Goal: Task Accomplishment & Management: Manage account settings

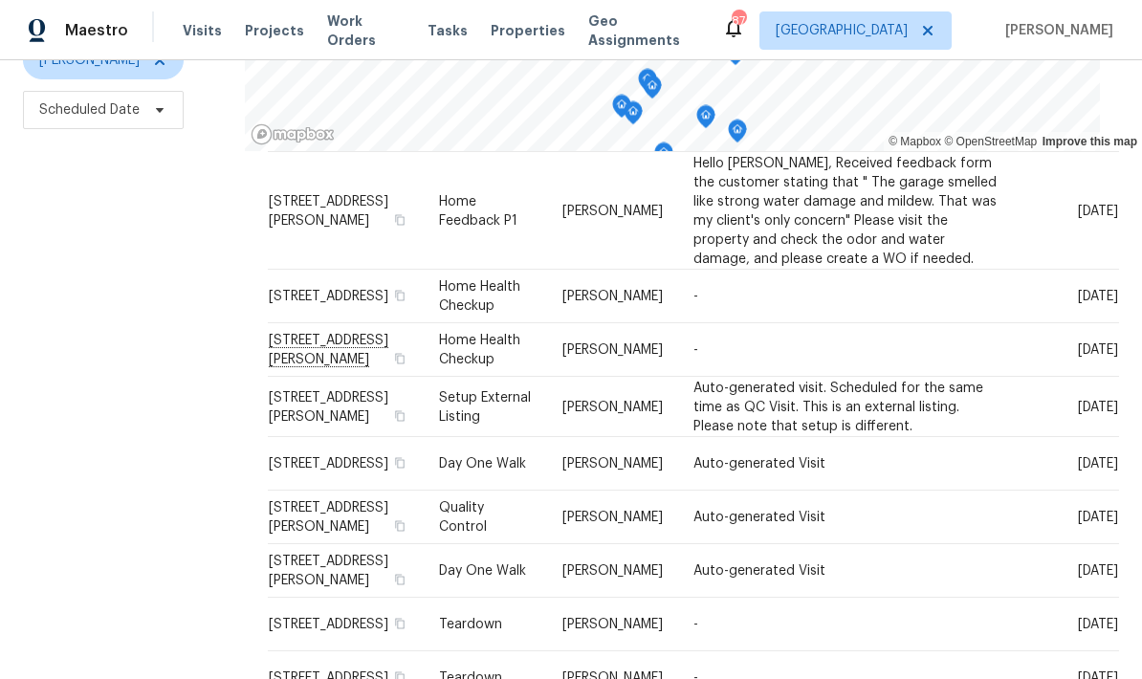
scroll to position [76, 0]
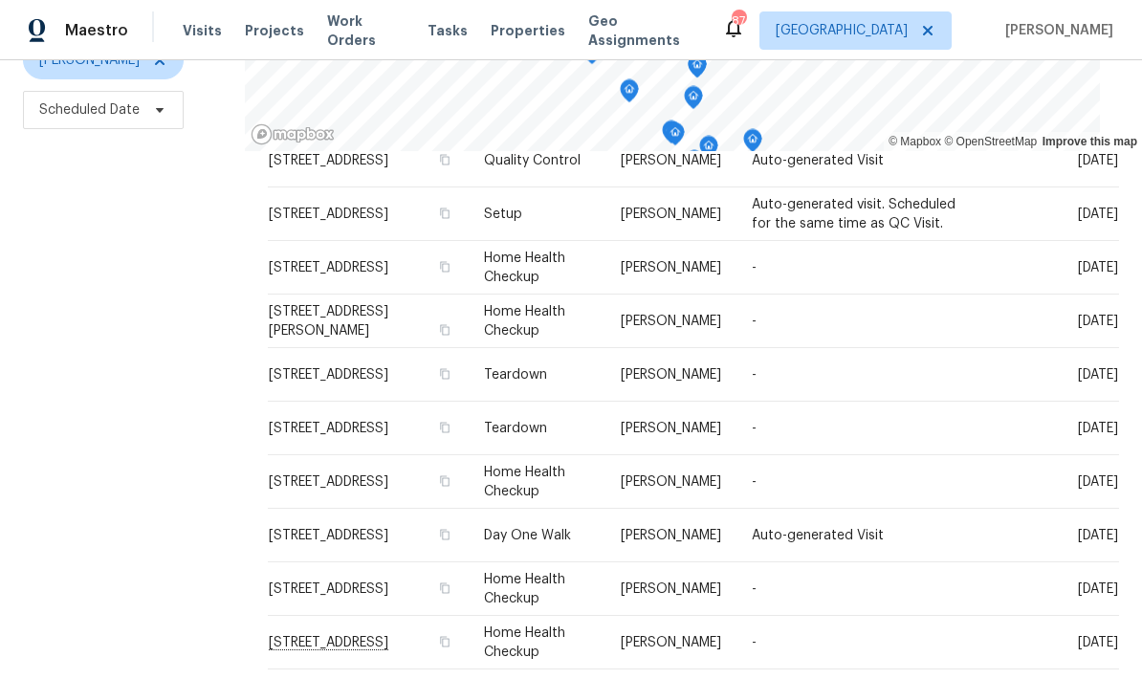
scroll to position [88, 0]
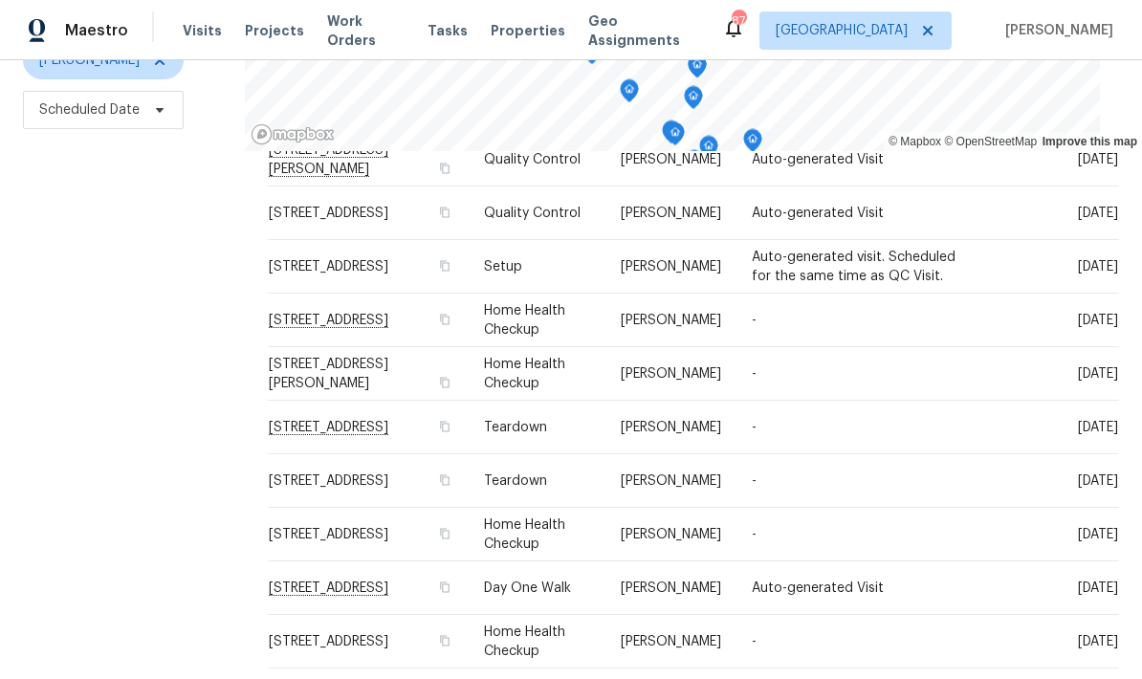
click at [0, 0] on icon at bounding box center [0, 0] width 0 height 0
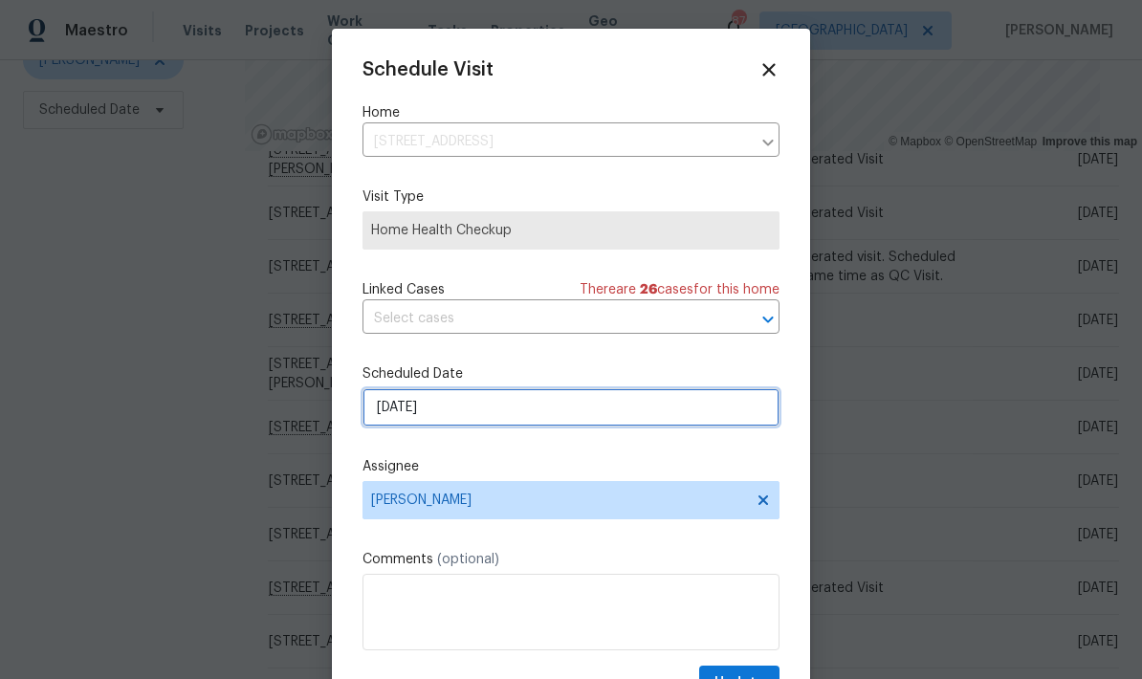
click at [508, 413] on input "[DATE]" at bounding box center [570, 407] width 417 height 38
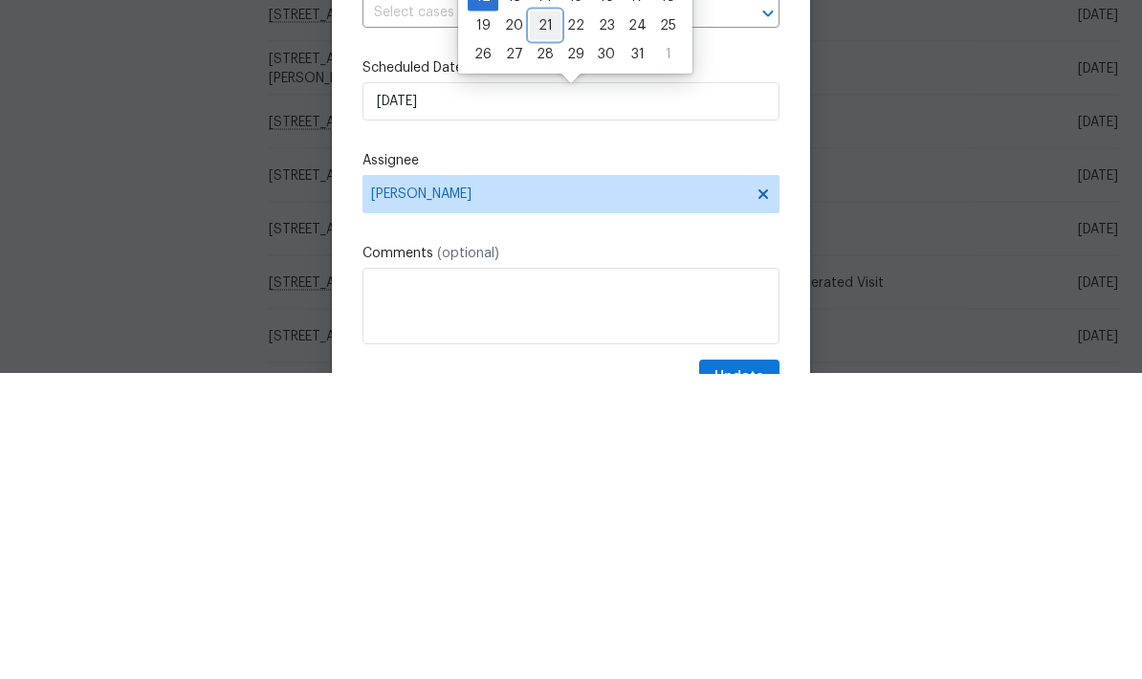
click at [544, 317] on div "21" at bounding box center [545, 330] width 31 height 27
type input "[DATE]"
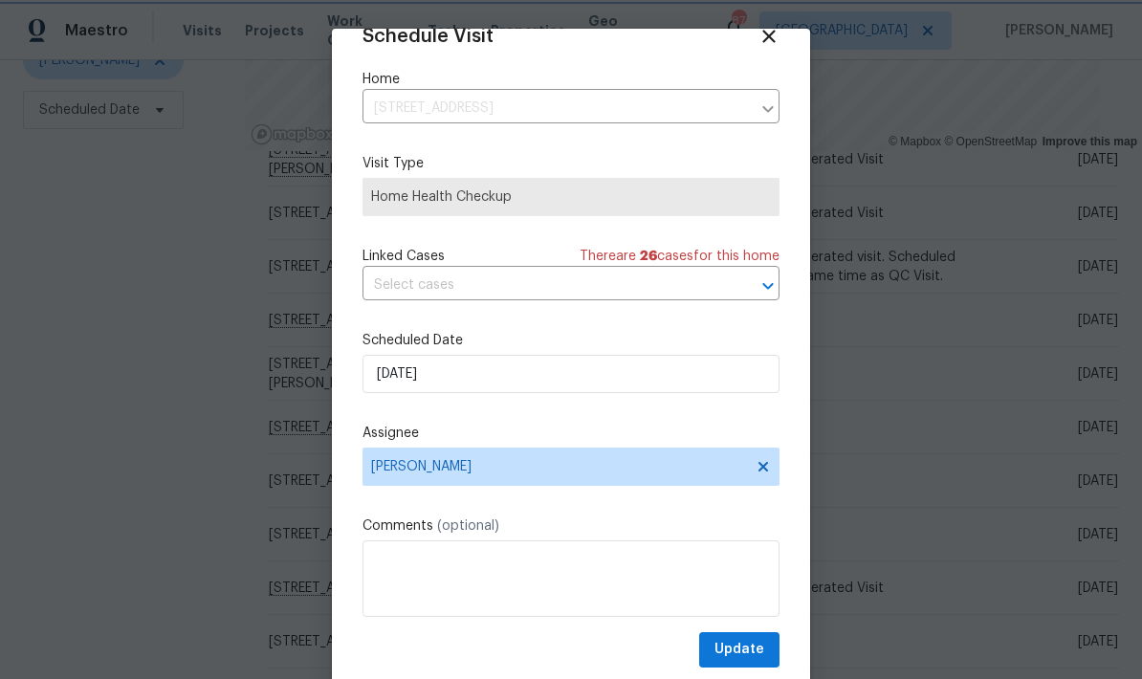
scroll to position [37, 0]
click at [759, 652] on span "Update" at bounding box center [739, 650] width 50 height 24
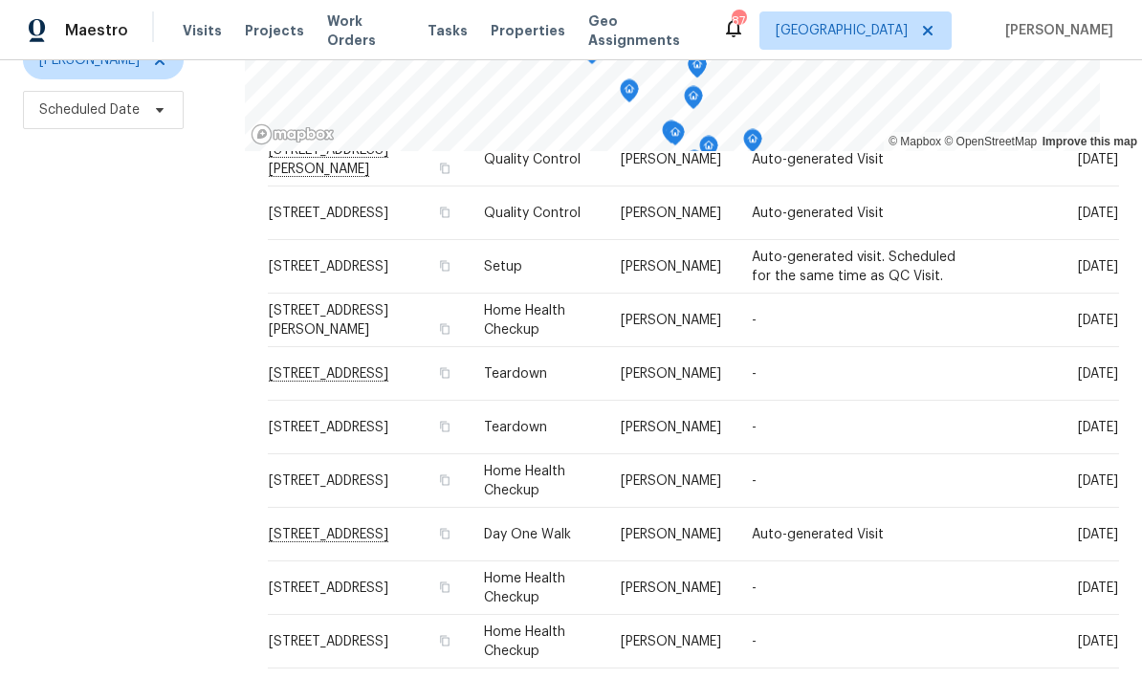
click at [0, 0] on icon at bounding box center [0, 0] width 0 height 0
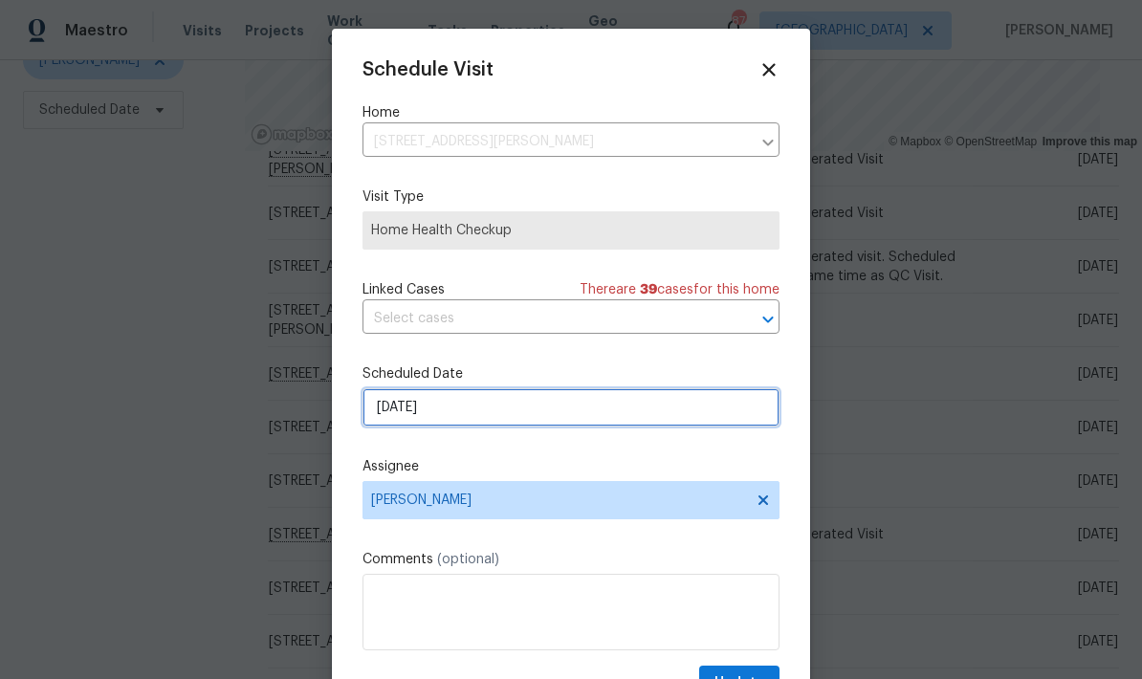
click at [527, 419] on input "10/12/2025" at bounding box center [570, 407] width 417 height 38
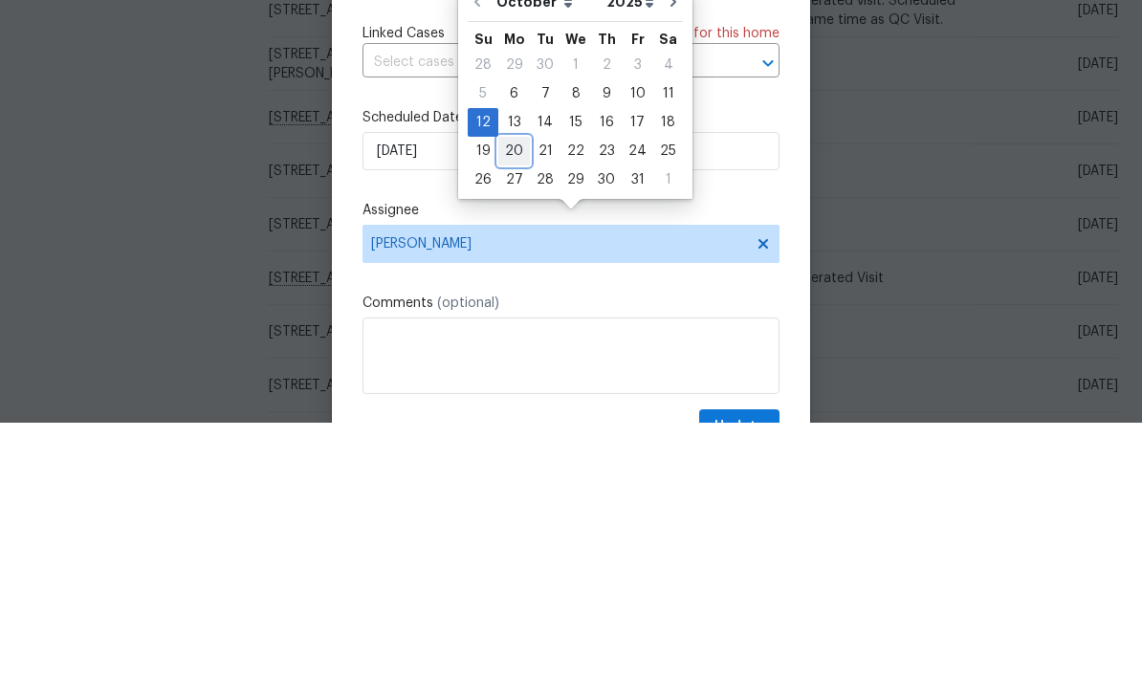
click at [513, 394] on div "20" at bounding box center [514, 407] width 32 height 27
type input "10/20/2025"
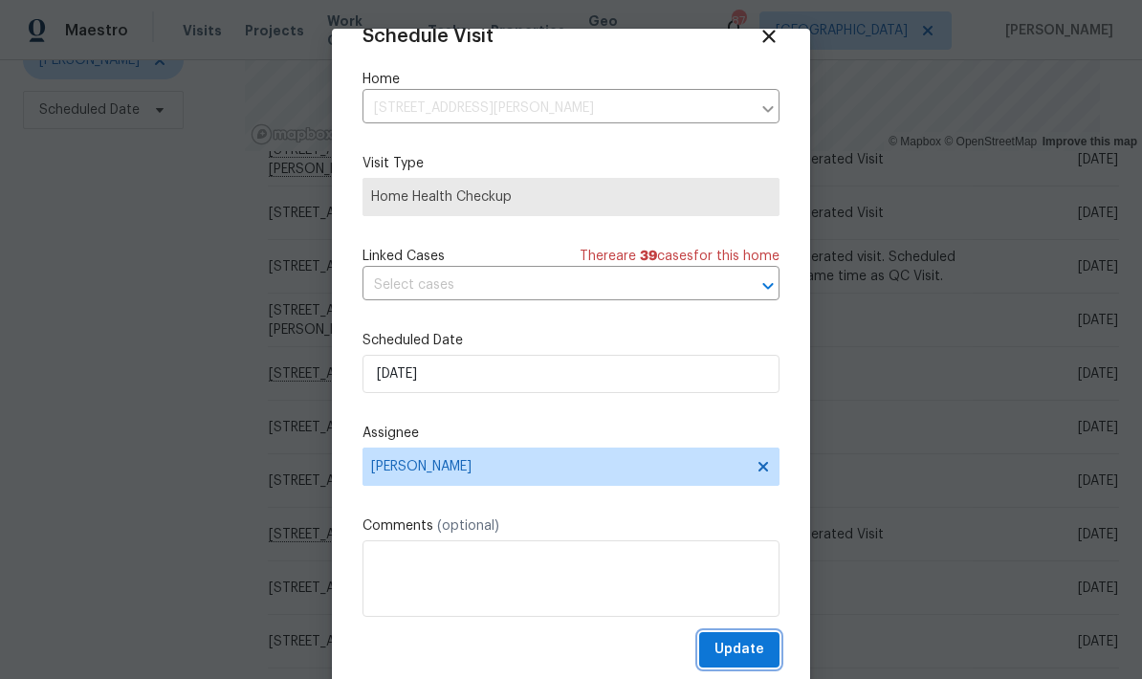
click at [762, 647] on span "Update" at bounding box center [739, 650] width 50 height 24
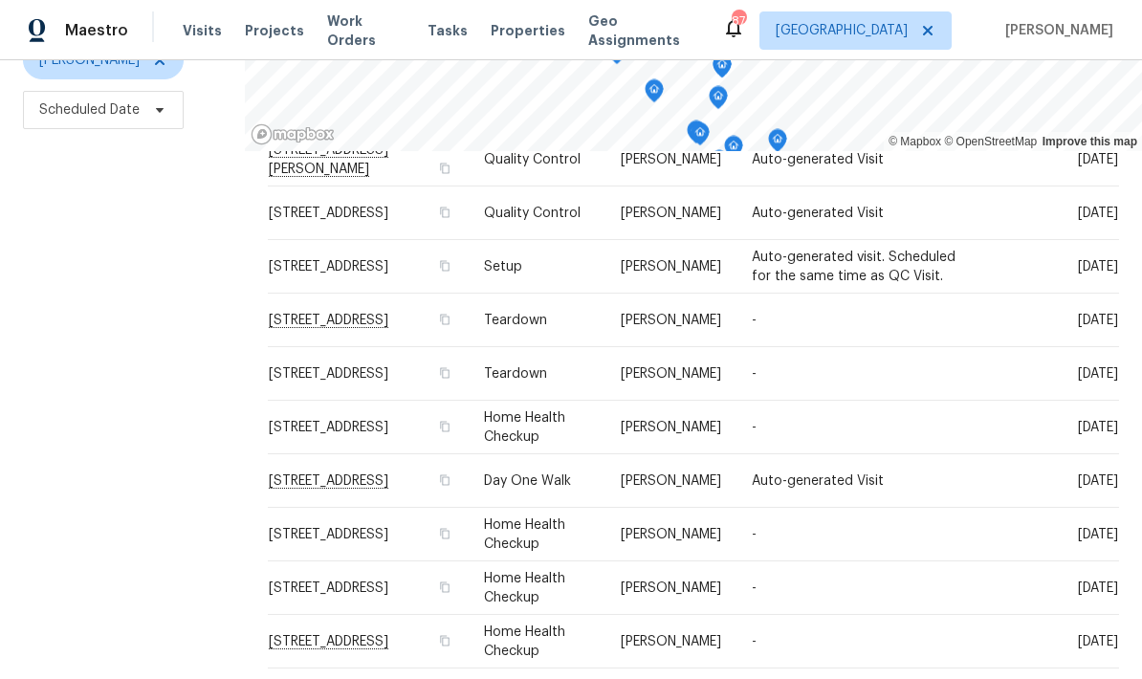
click at [0, 0] on icon at bounding box center [0, 0] width 0 height 0
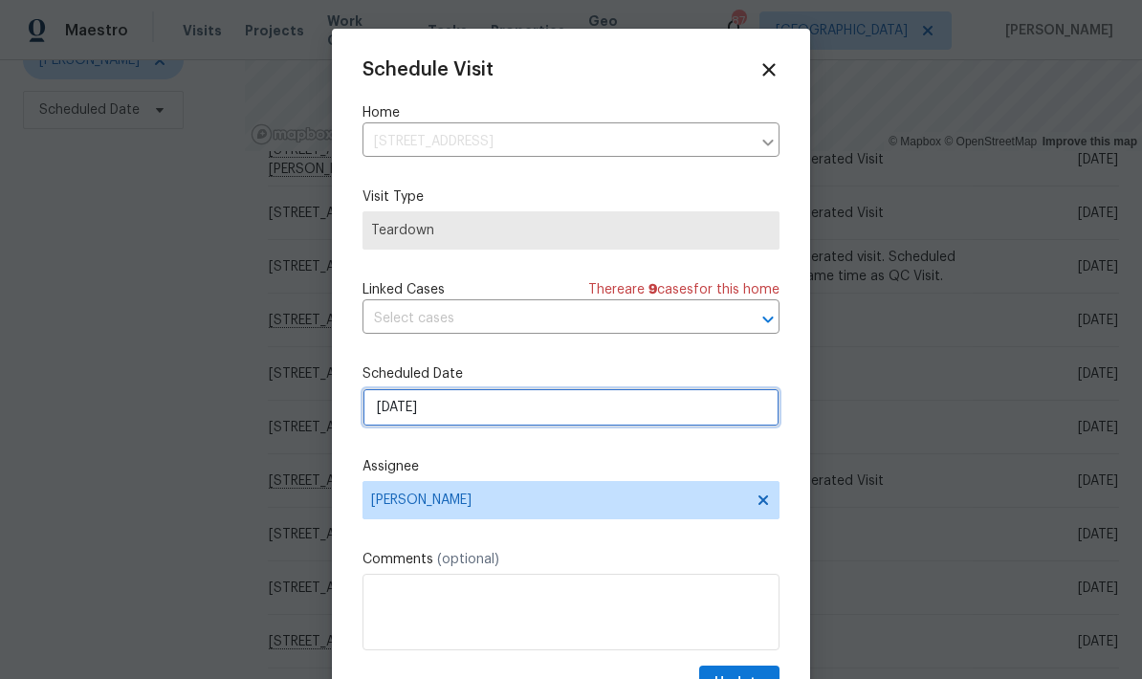
click at [567, 413] on input "10/12/2025" at bounding box center [570, 407] width 417 height 38
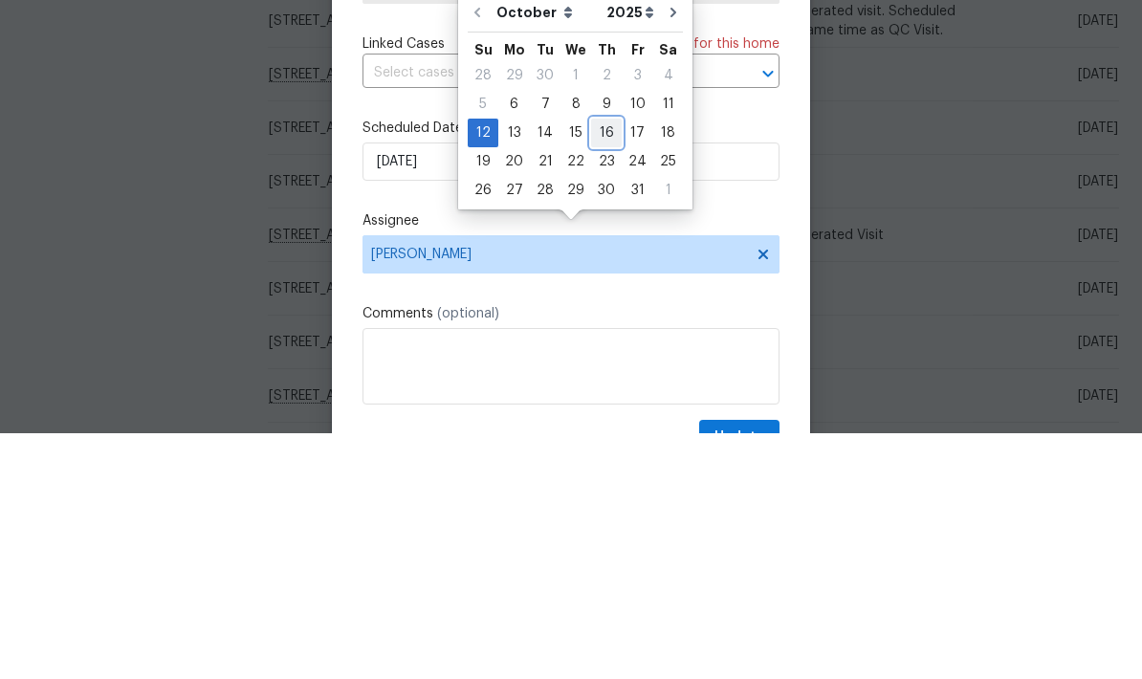
click at [608, 365] on div "16" at bounding box center [606, 378] width 31 height 27
type input "10/16/2025"
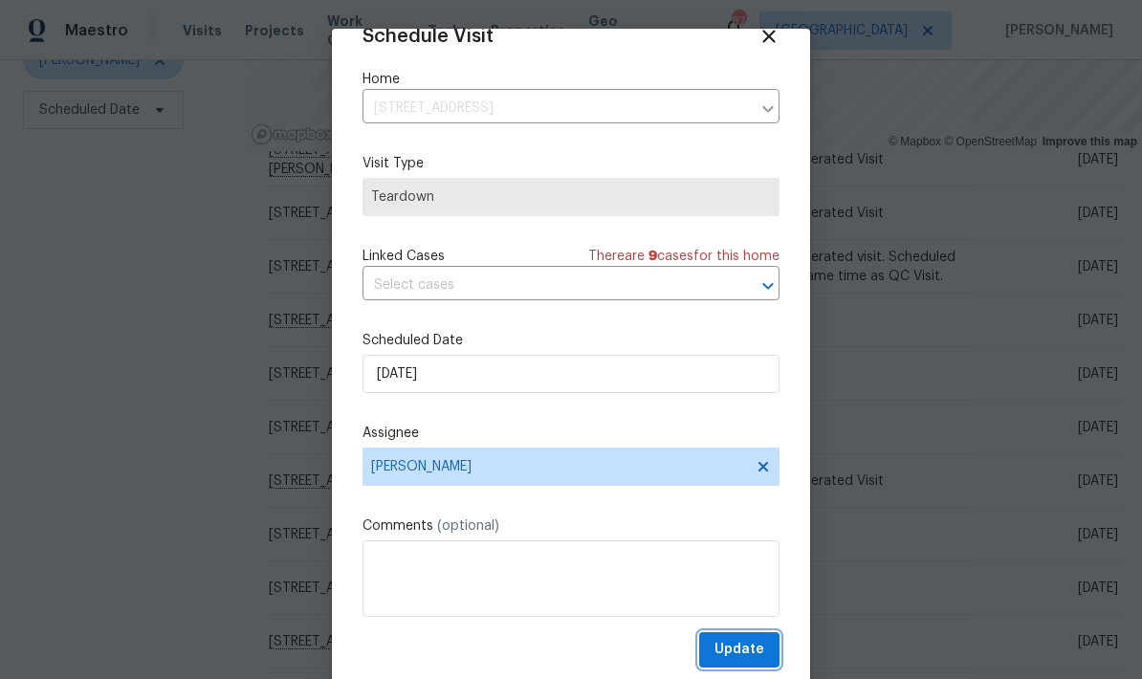
click at [757, 650] on span "Update" at bounding box center [739, 650] width 50 height 24
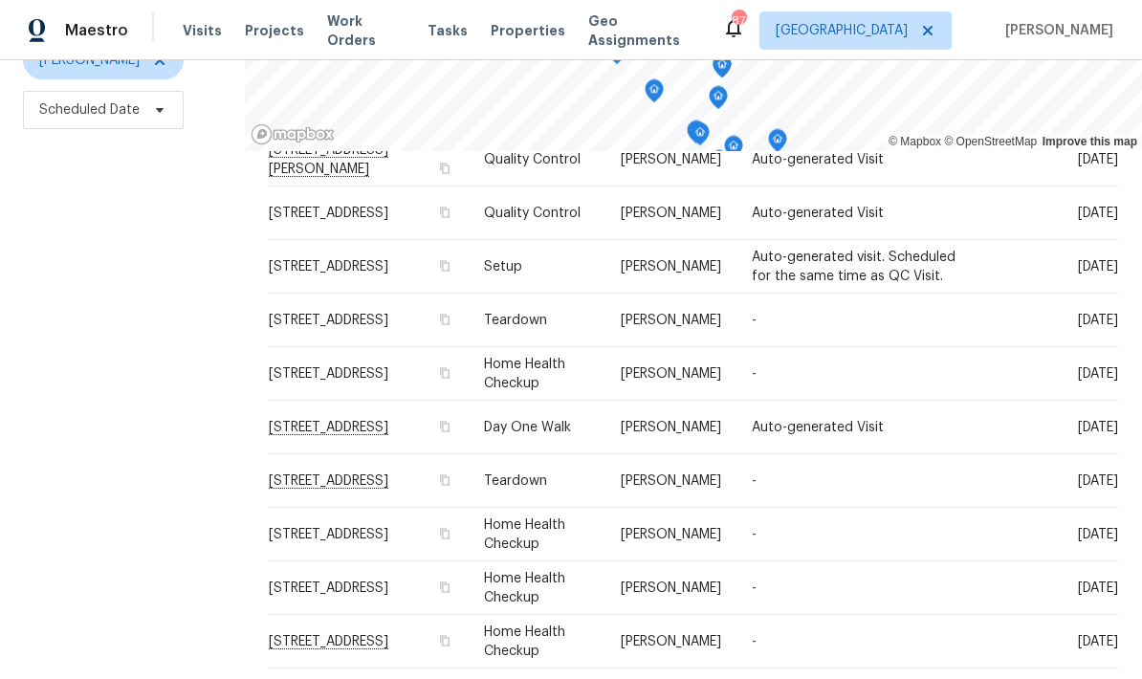
click at [0, 0] on icon at bounding box center [0, 0] width 0 height 0
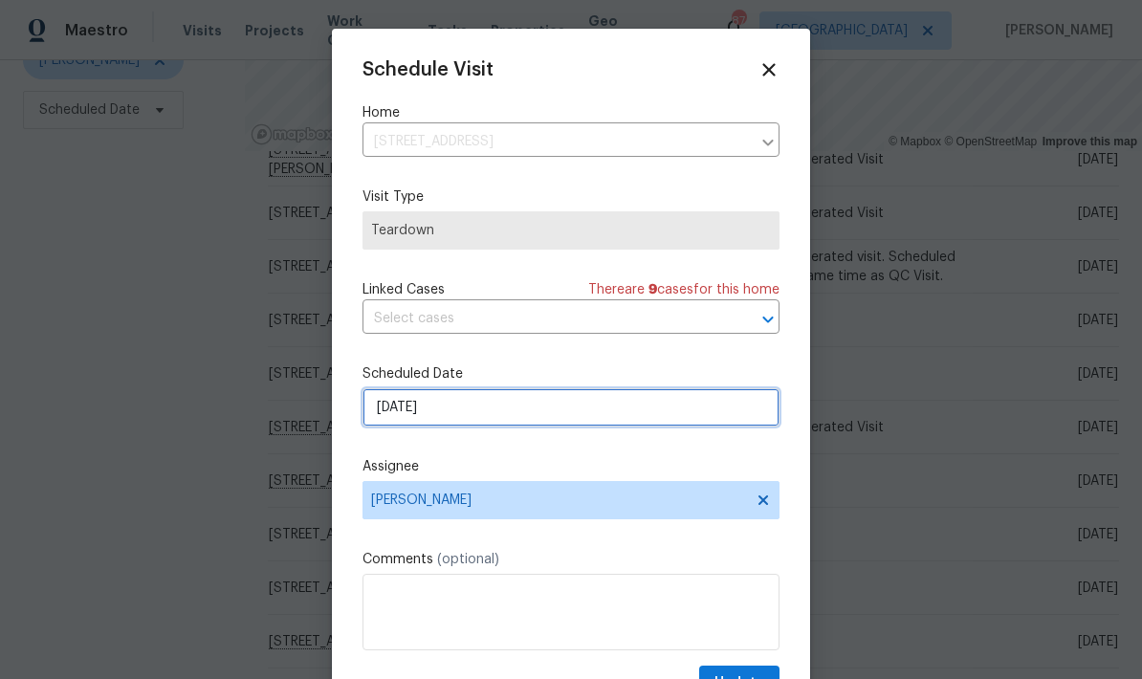
click at [570, 414] on input "10/14/2025" at bounding box center [570, 407] width 417 height 38
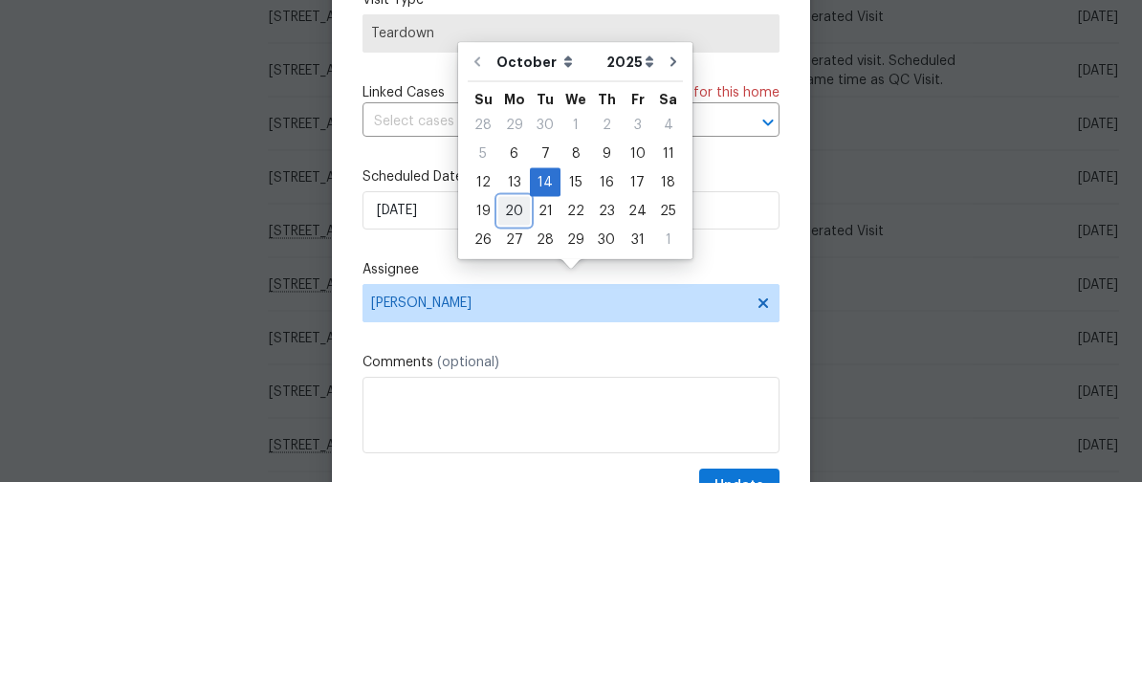
click at [510, 394] on div "20" at bounding box center [514, 407] width 32 height 27
type input "10/20/2025"
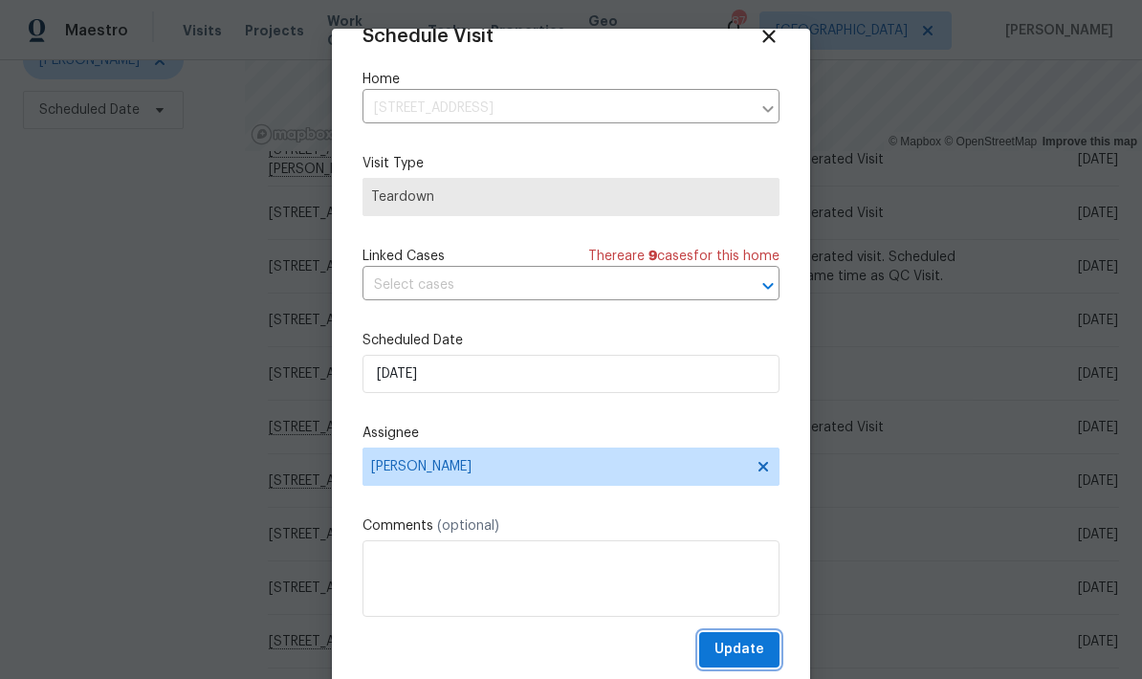
click at [764, 651] on button "Update" at bounding box center [739, 649] width 80 height 35
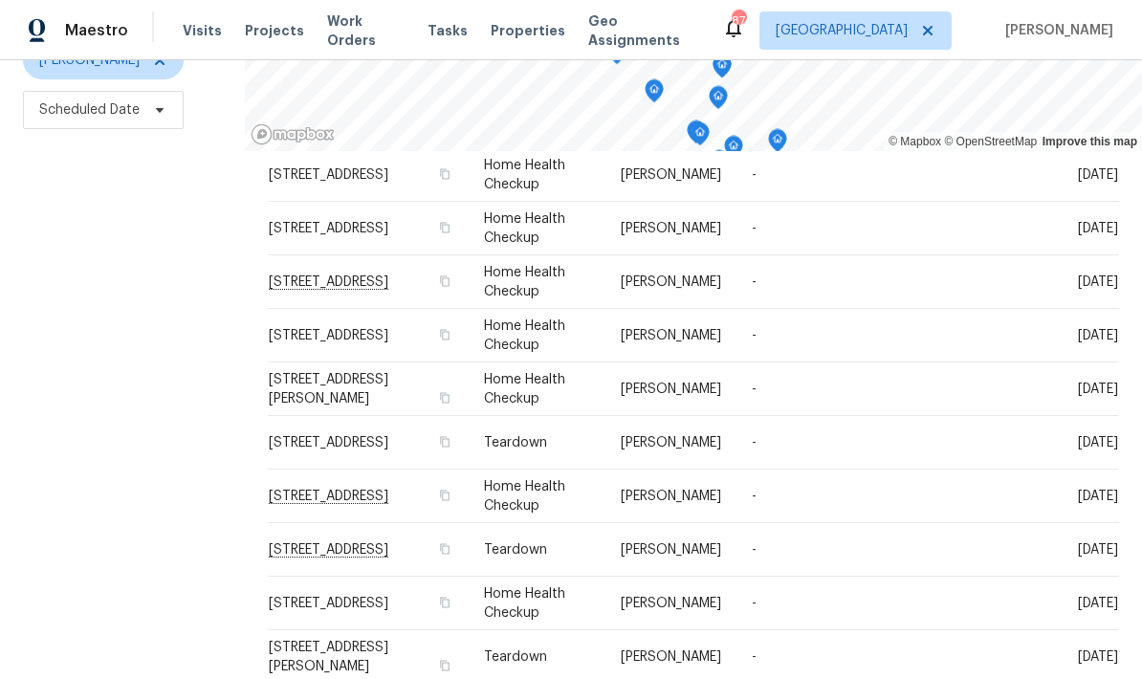
scroll to position [556, 0]
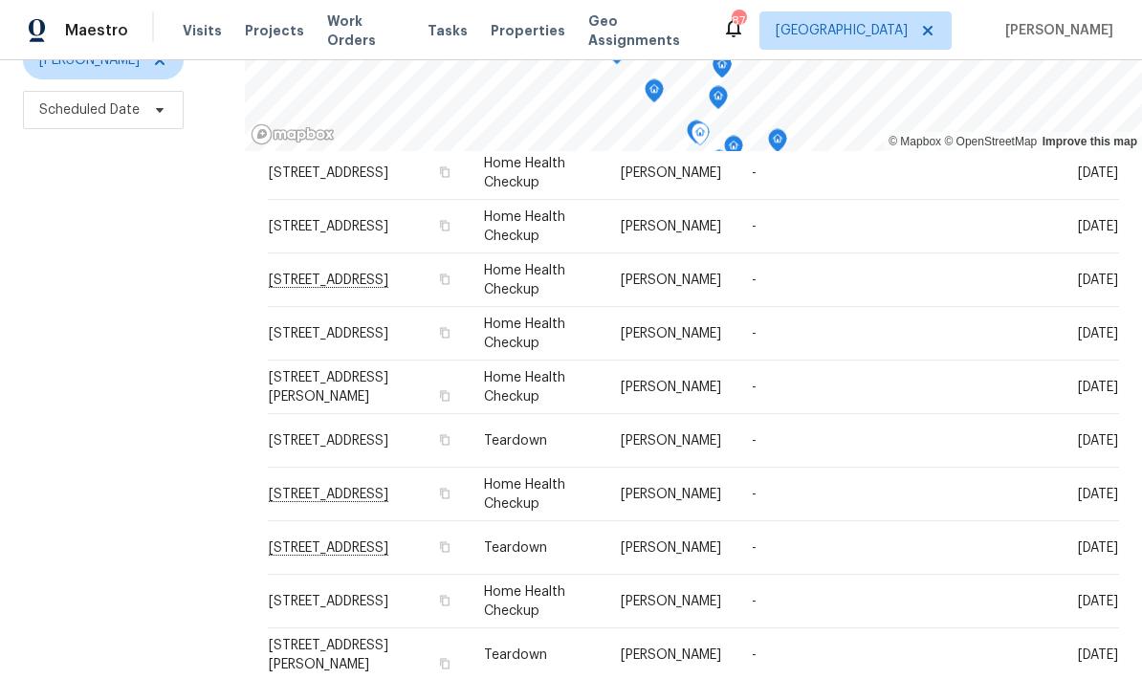
click at [0, 0] on icon at bounding box center [0, 0] width 0 height 0
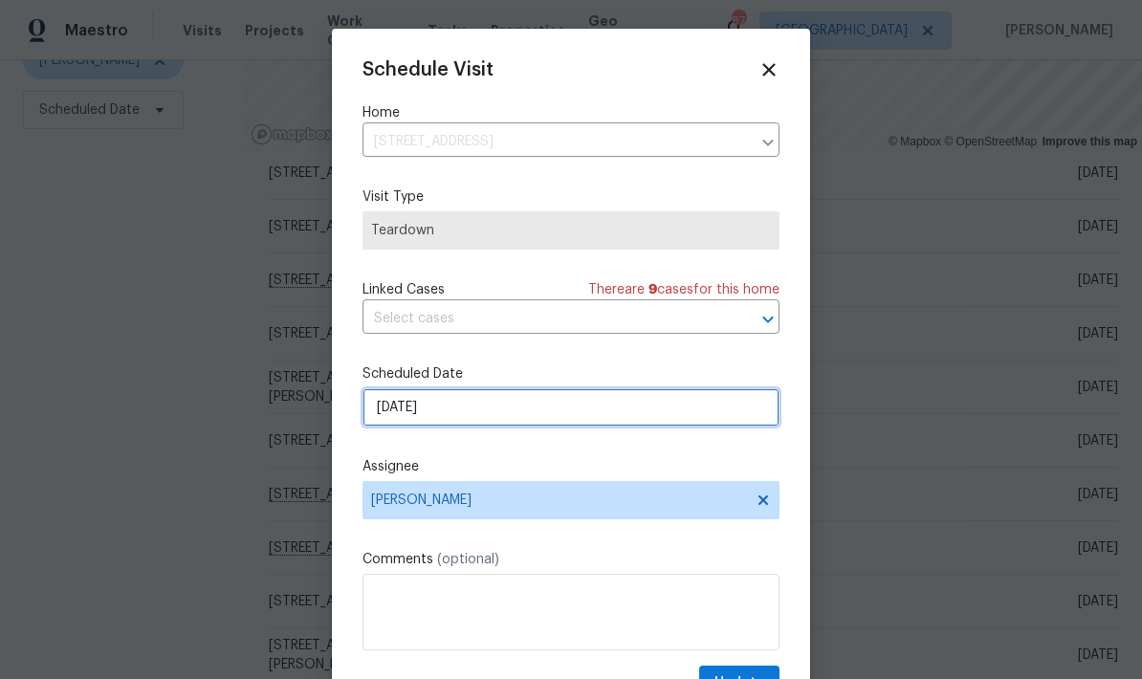
click at [511, 412] on input "10/20/2025" at bounding box center [570, 407] width 417 height 38
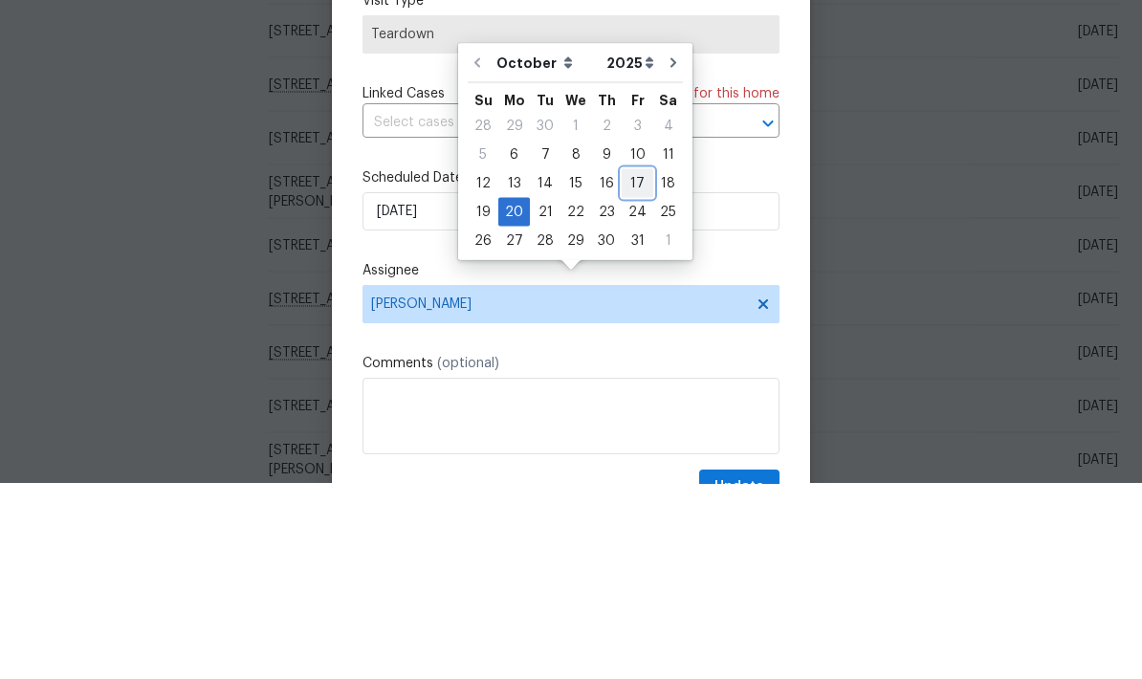
click at [629, 365] on div "17" at bounding box center [638, 378] width 32 height 27
type input "10/17/2025"
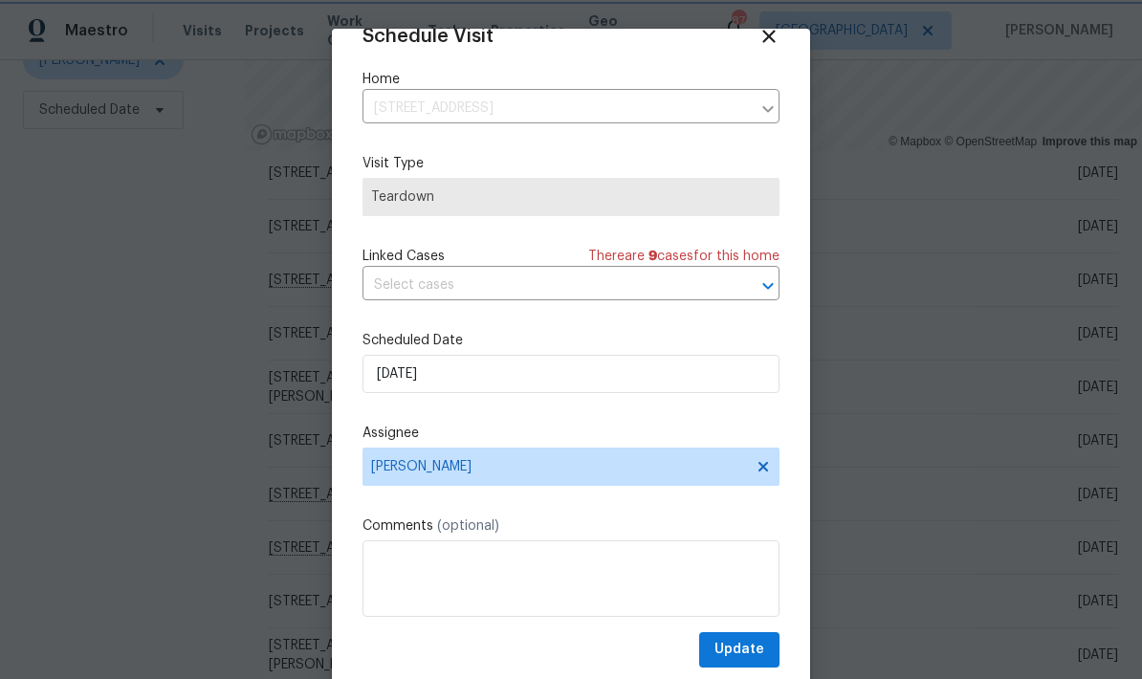
scroll to position [37, 0]
click at [761, 651] on span "Update" at bounding box center [739, 650] width 50 height 24
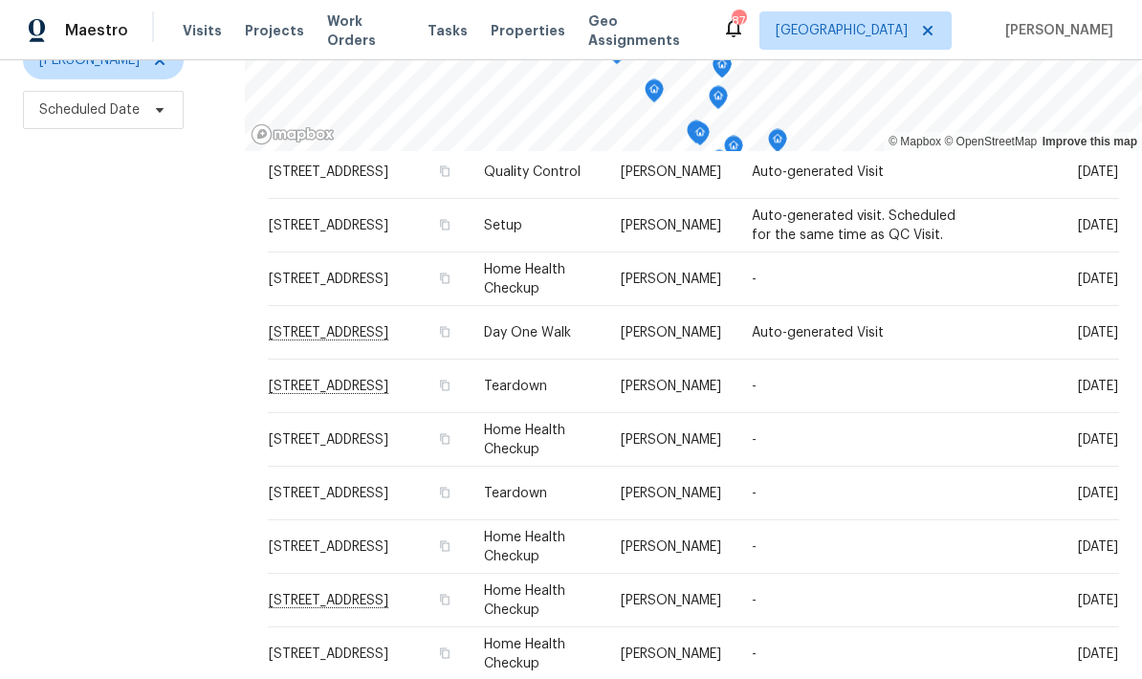
scroll to position [136, 0]
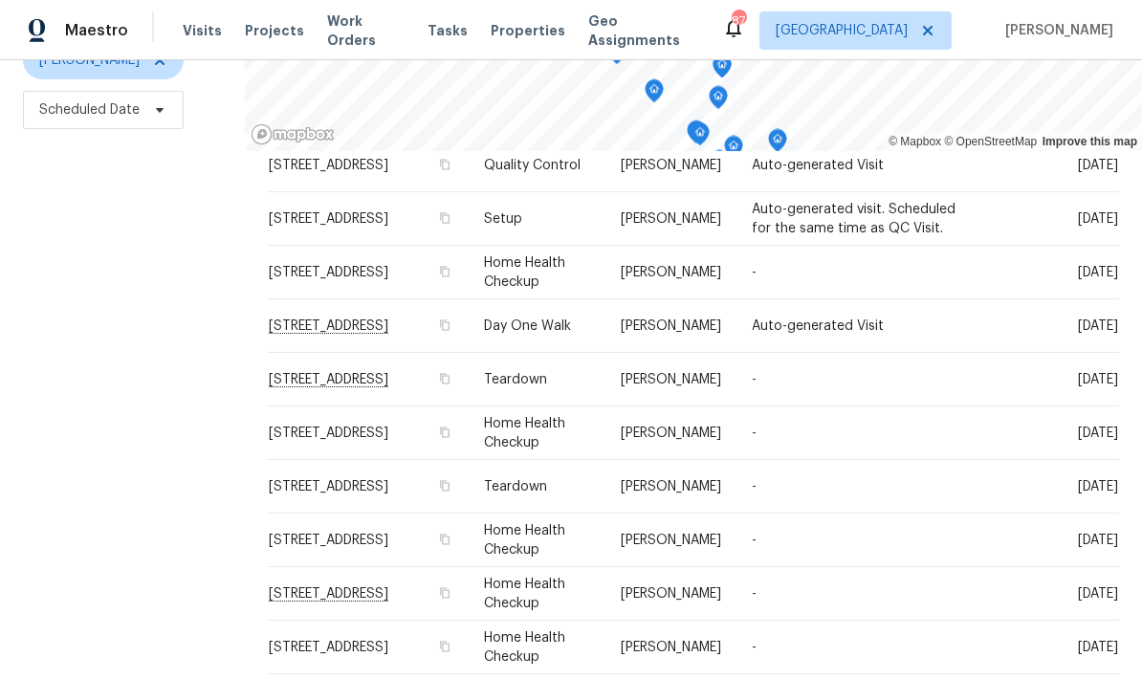
click at [0, 0] on icon at bounding box center [0, 0] width 0 height 0
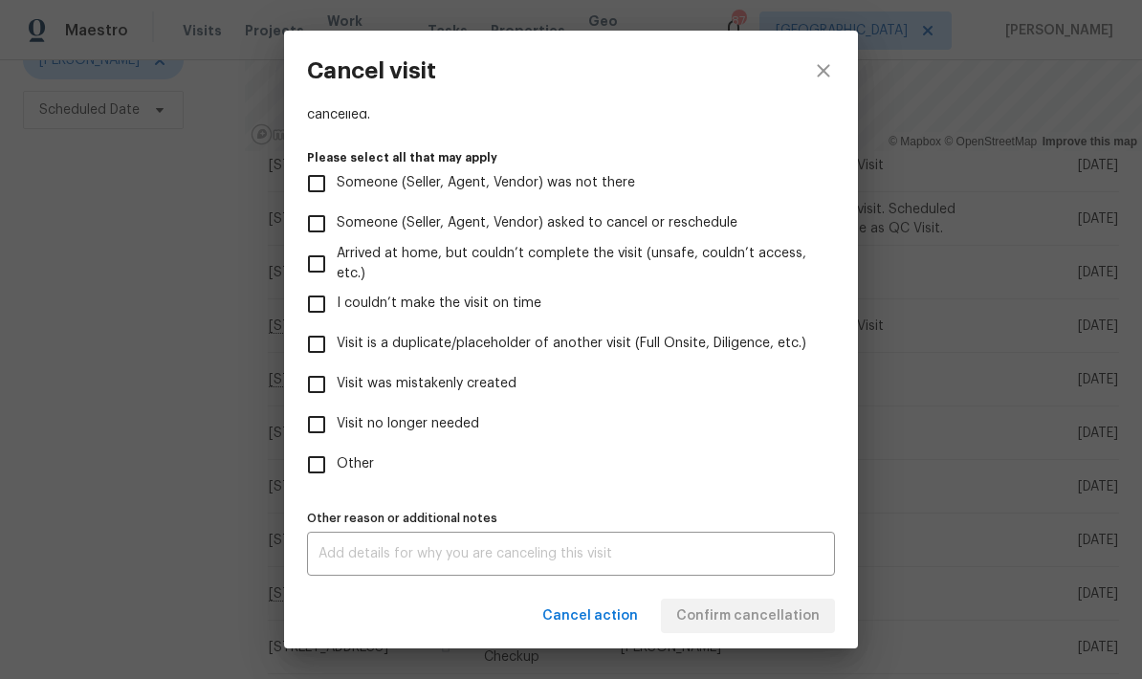
scroll to position [175, 0]
click at [321, 423] on input "Visit no longer needed" at bounding box center [316, 424] width 40 height 40
checkbox input "true"
click at [550, 552] on textarea at bounding box center [570, 553] width 505 height 13
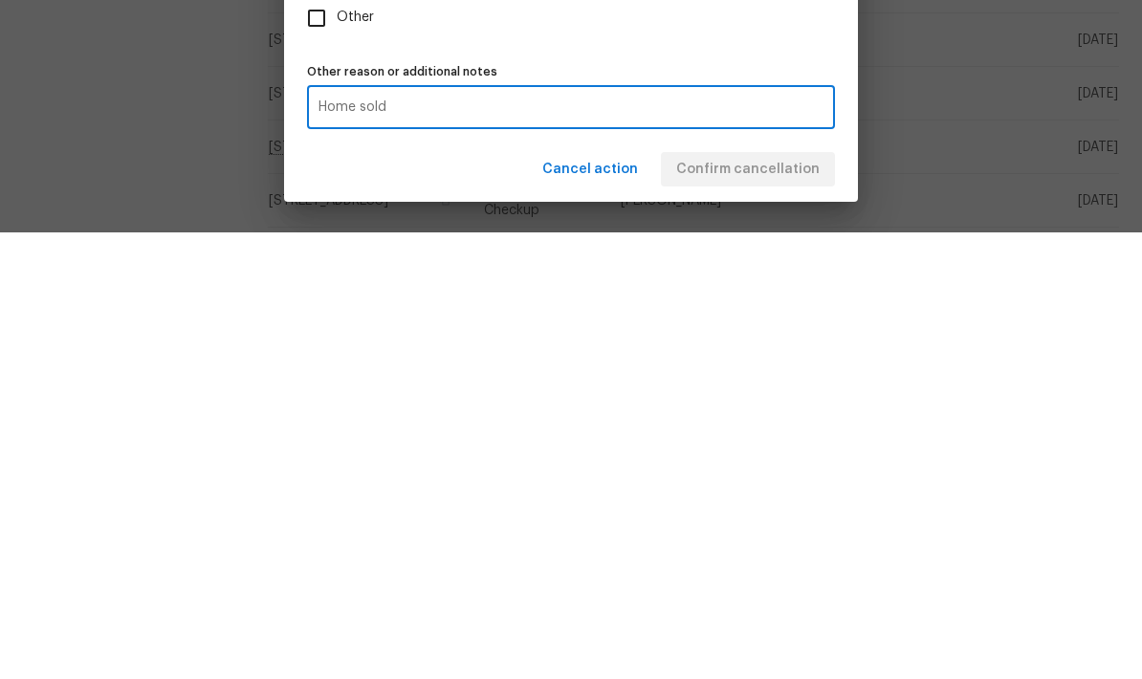
type textarea "Home sold"
click at [773, 583] on div "Cancel action Confirm cancellation" at bounding box center [571, 616] width 574 height 66
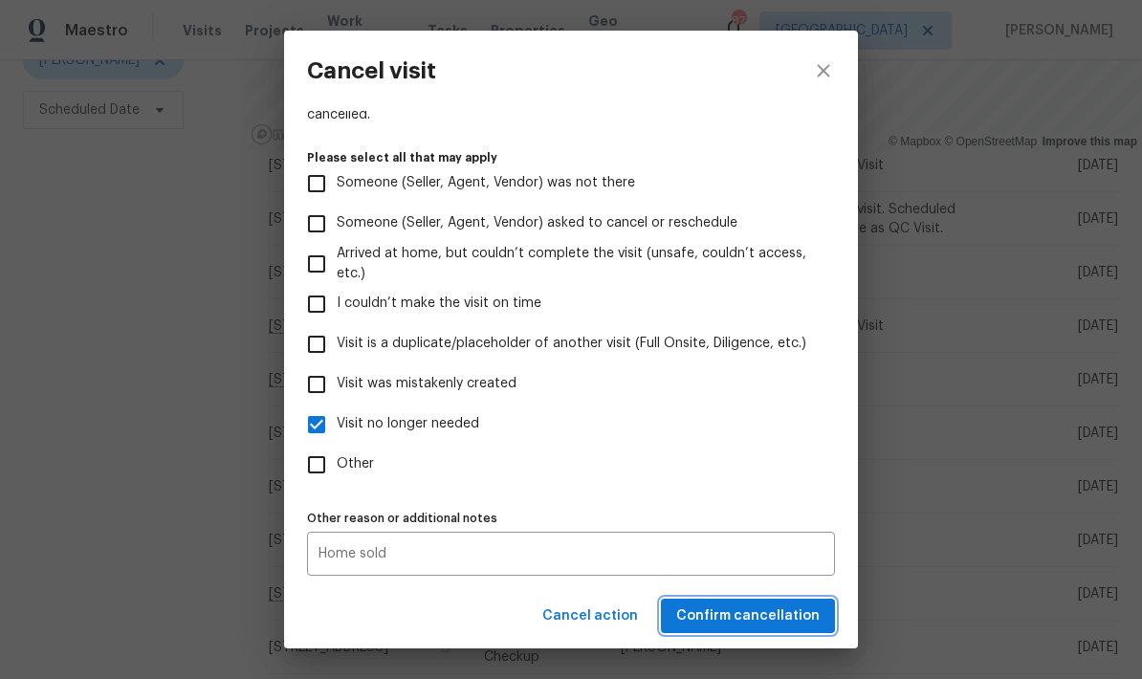
click at [796, 620] on span "Confirm cancellation" at bounding box center [747, 616] width 143 height 24
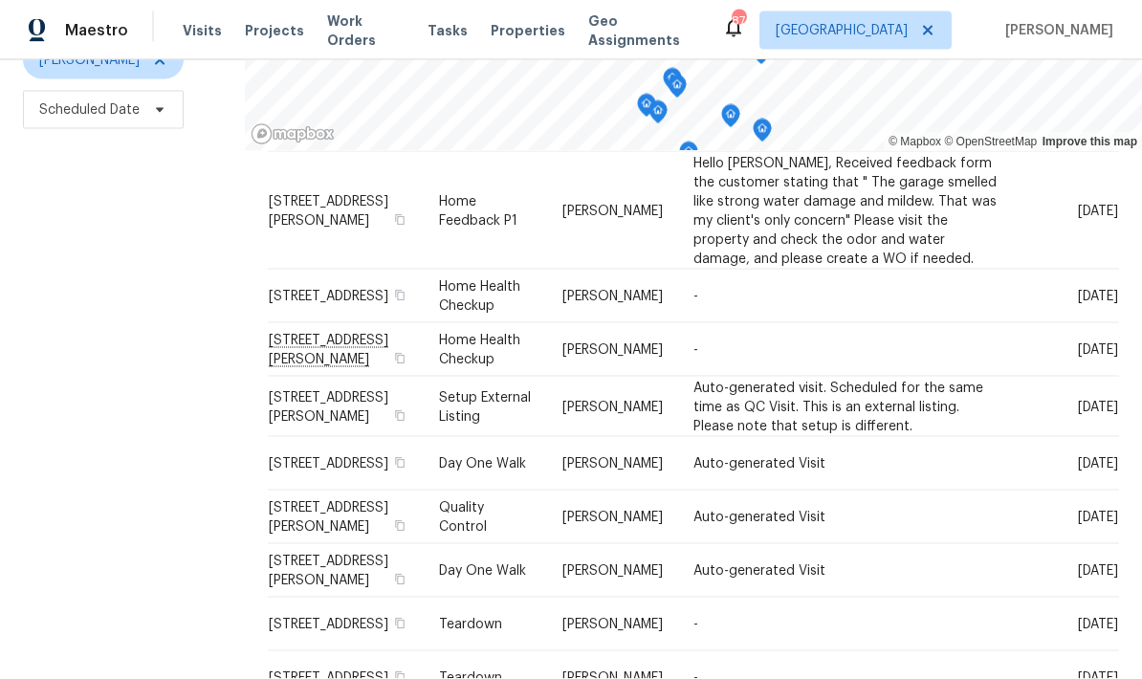
scroll to position [76, 0]
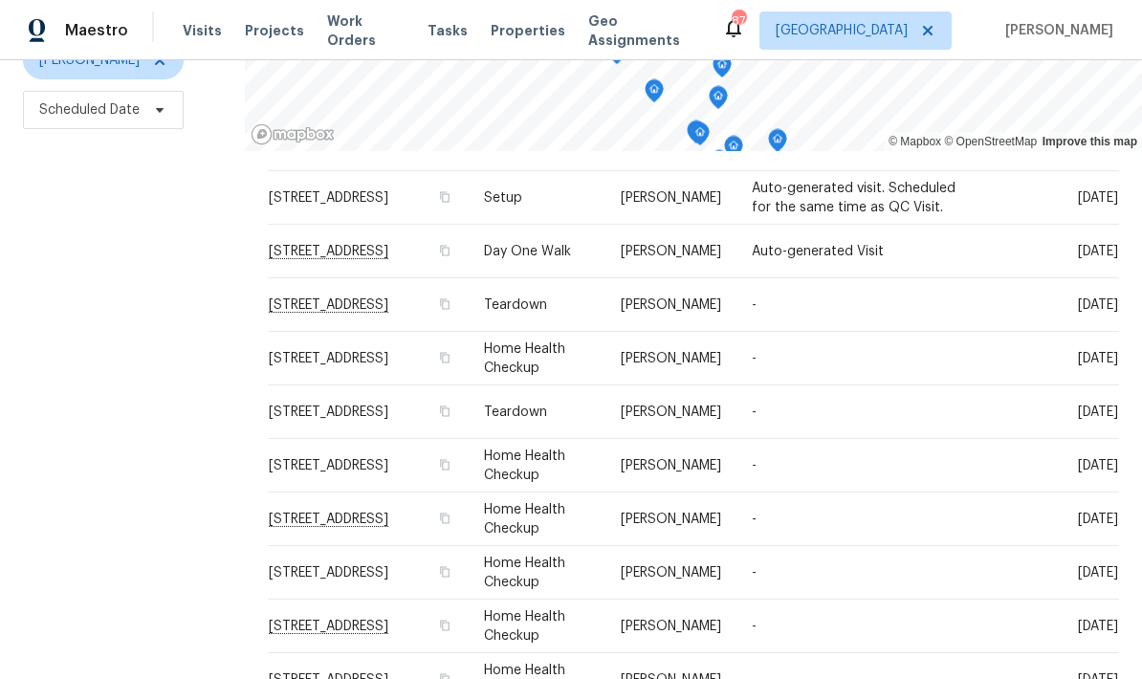
scroll to position [156, 0]
copy span "4001 Avalon Rd SW, Atlanta, GA 30331"
click at [0, 0] on icon at bounding box center [0, 0] width 0 height 0
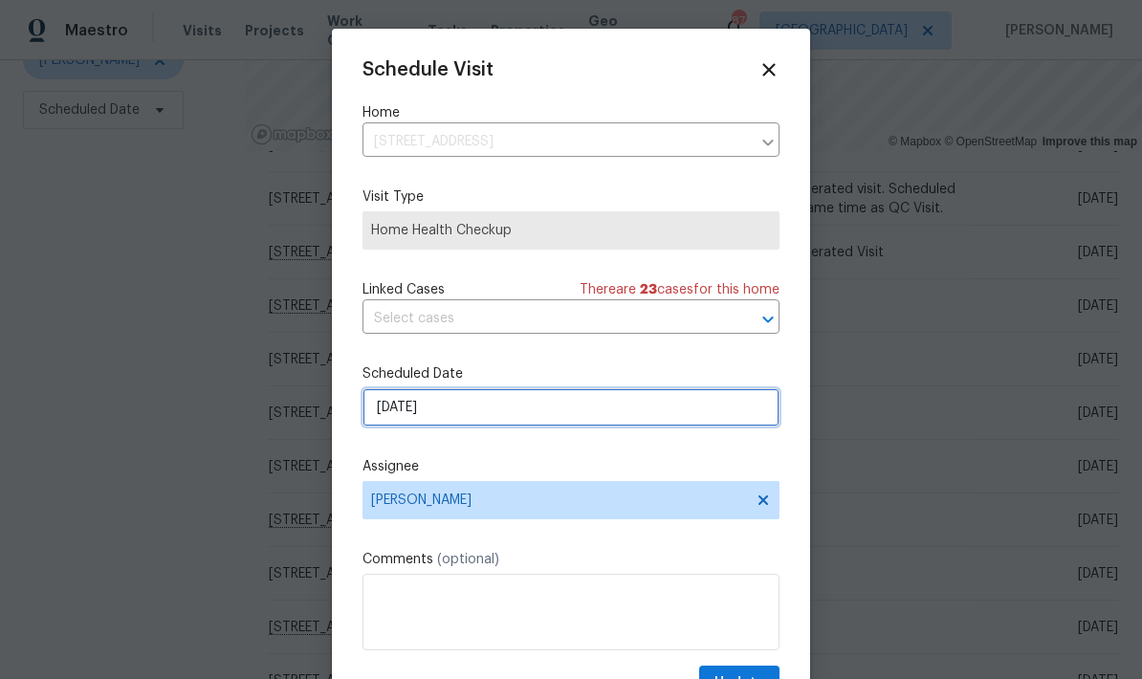
click at [551, 422] on input "10/17/2025" at bounding box center [570, 407] width 417 height 38
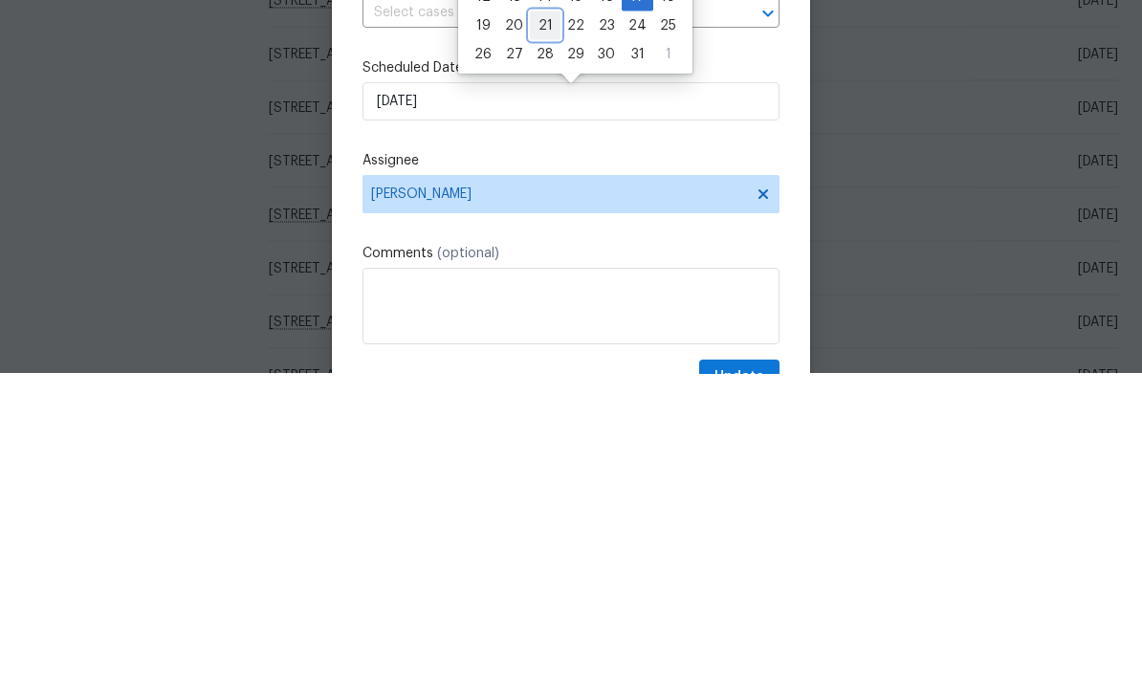
click at [540, 317] on div "21" at bounding box center [545, 330] width 31 height 27
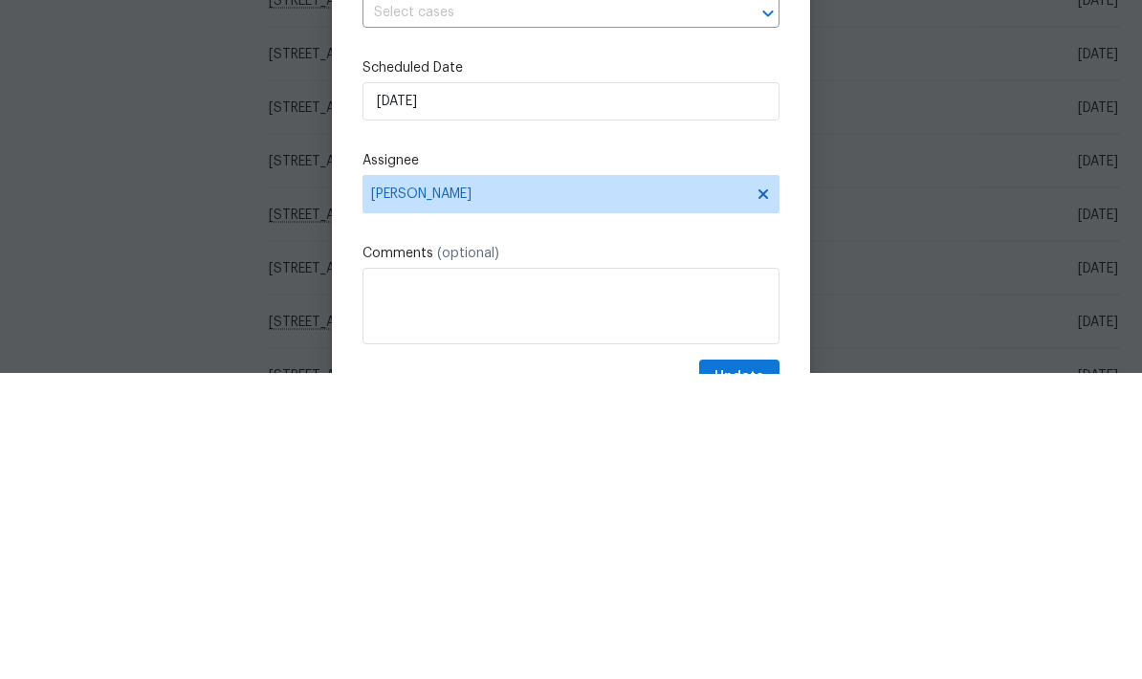
type input "10/21/2025"
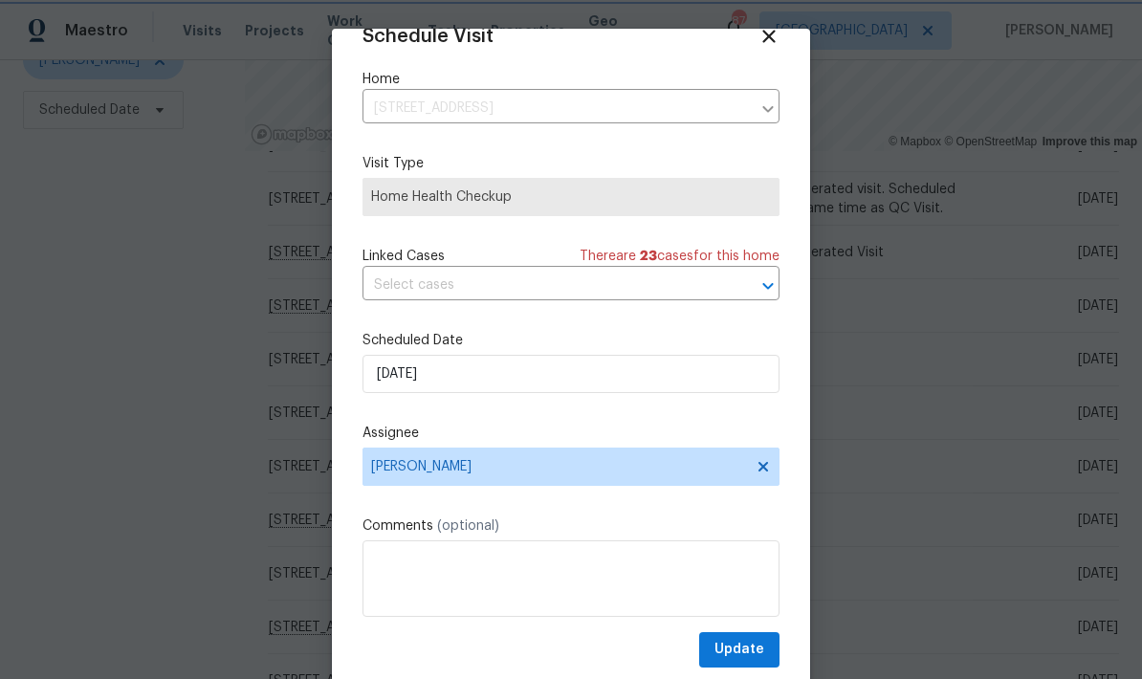
scroll to position [37, 0]
click at [759, 647] on span "Update" at bounding box center [739, 650] width 50 height 24
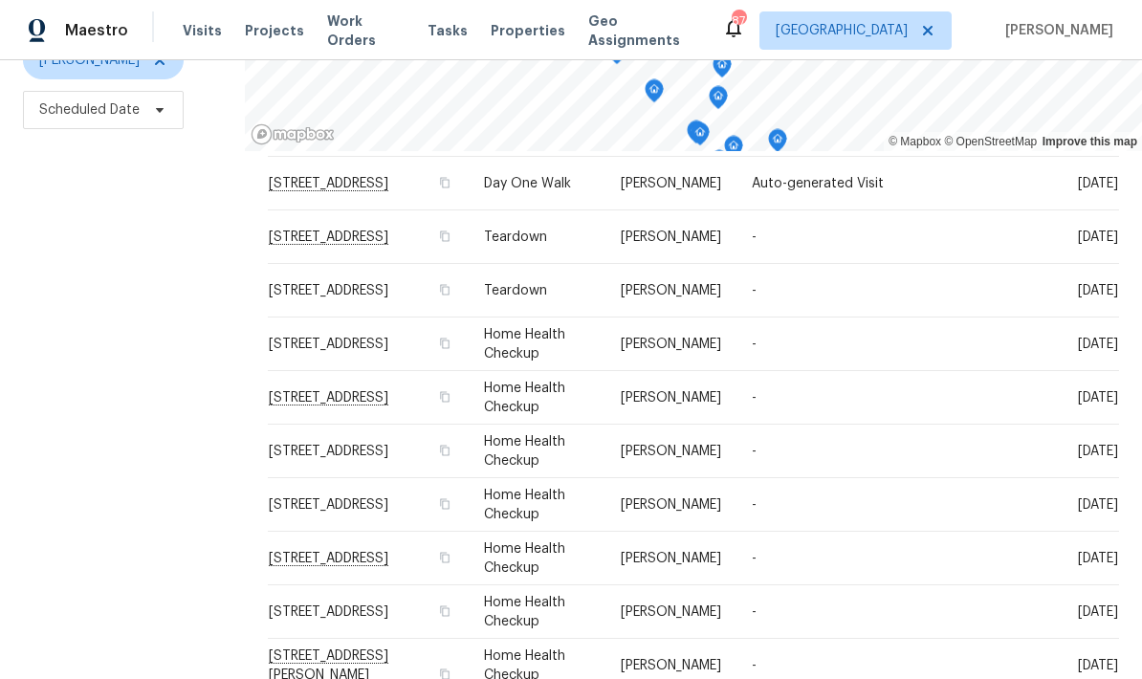
scroll to position [231, 0]
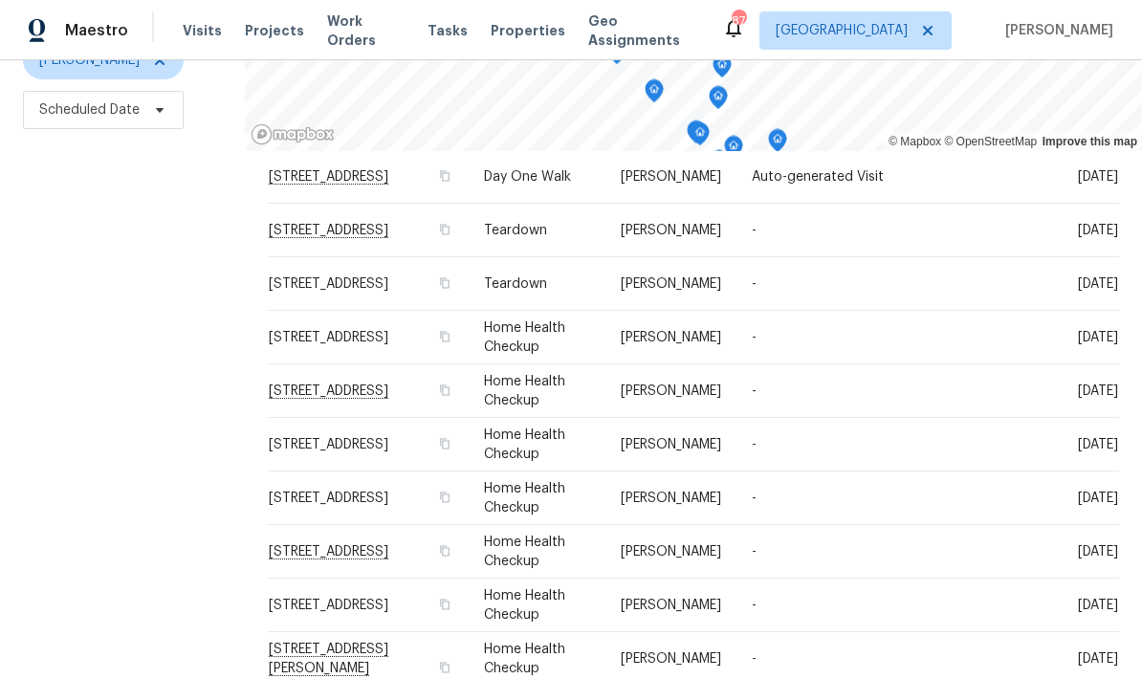
click at [0, 0] on span at bounding box center [0, 0] width 0 height 0
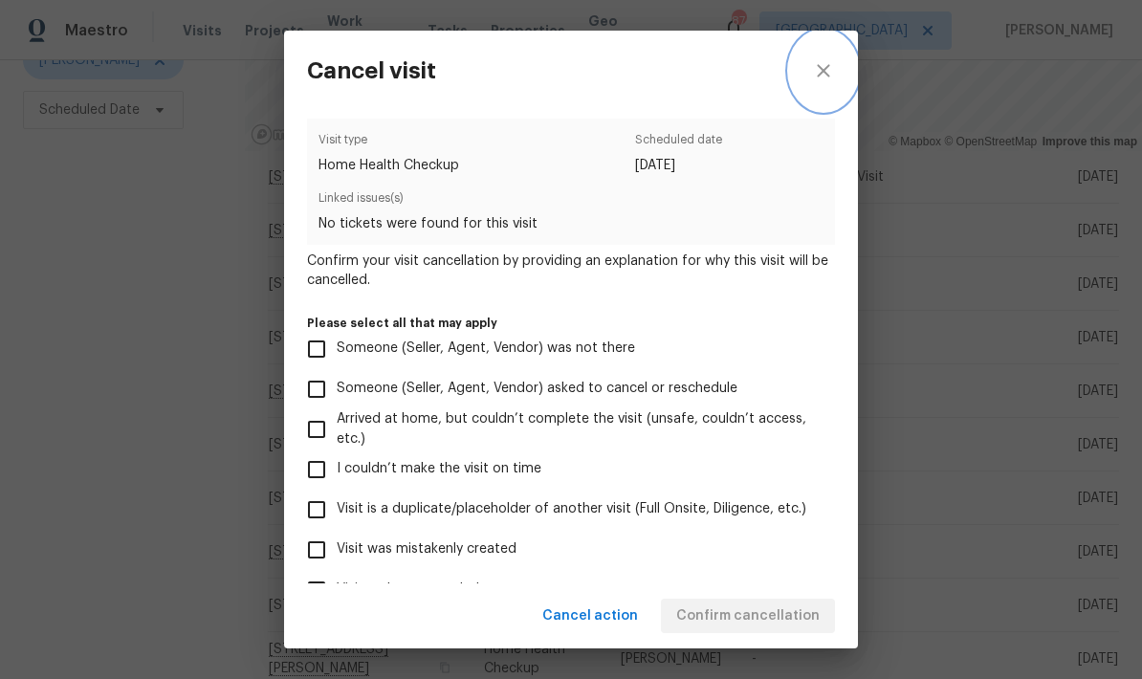
click at [828, 76] on icon "close" at bounding box center [823, 70] width 12 height 12
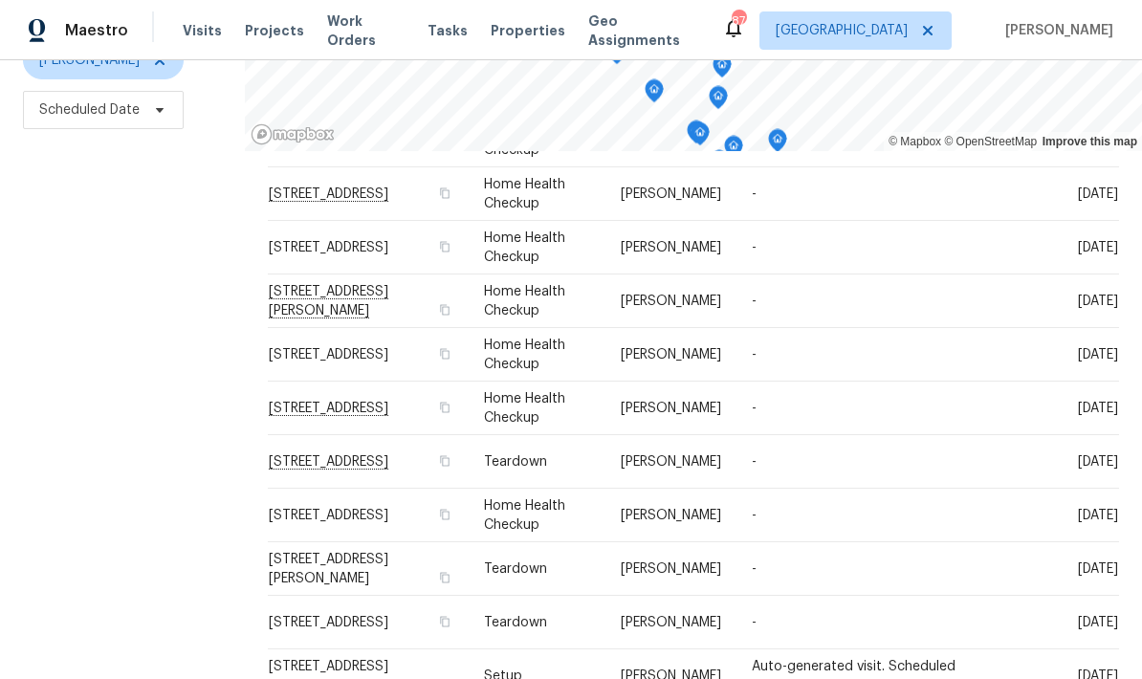
scroll to position [587, 0]
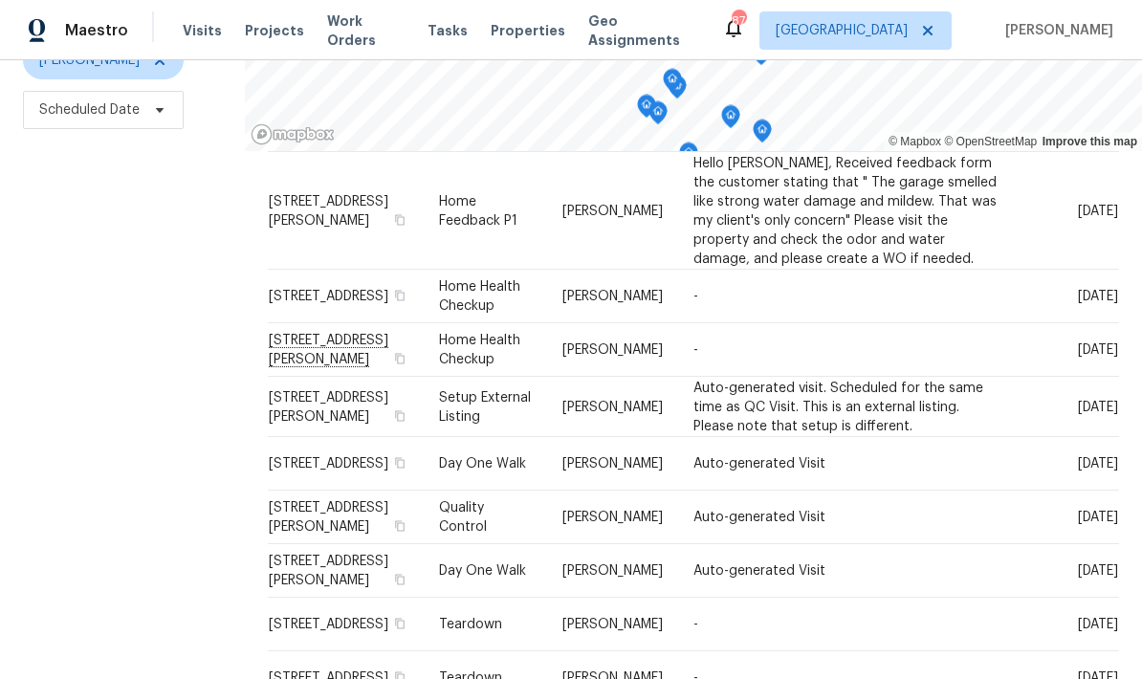
scroll to position [76, 0]
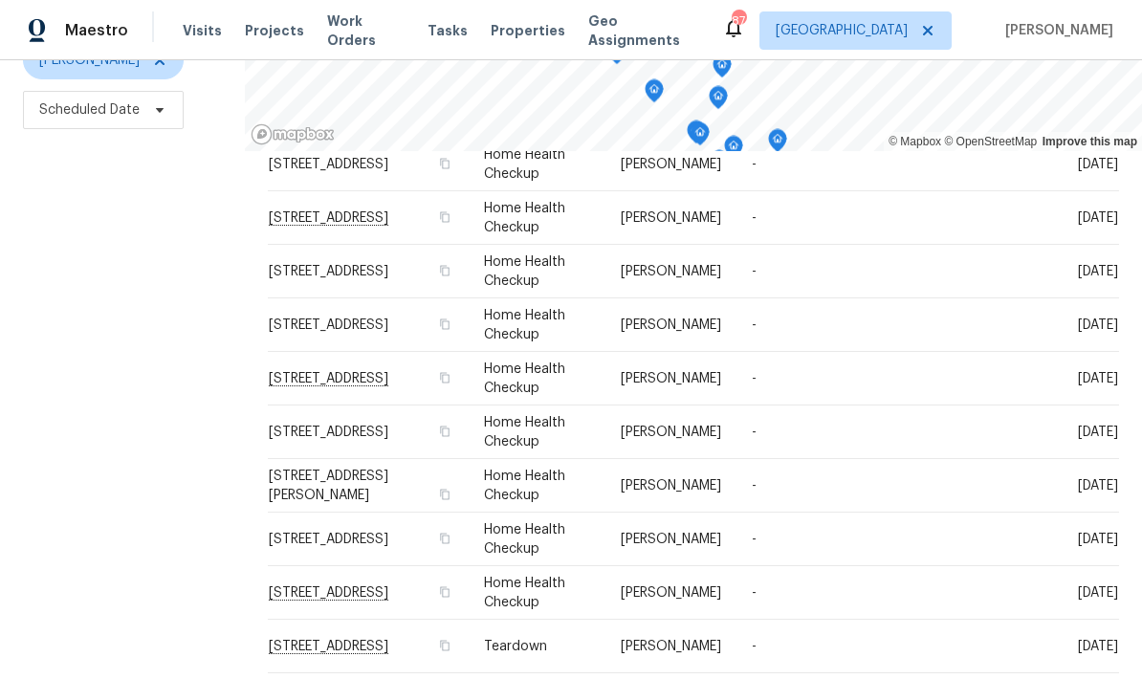
scroll to position [422, 0]
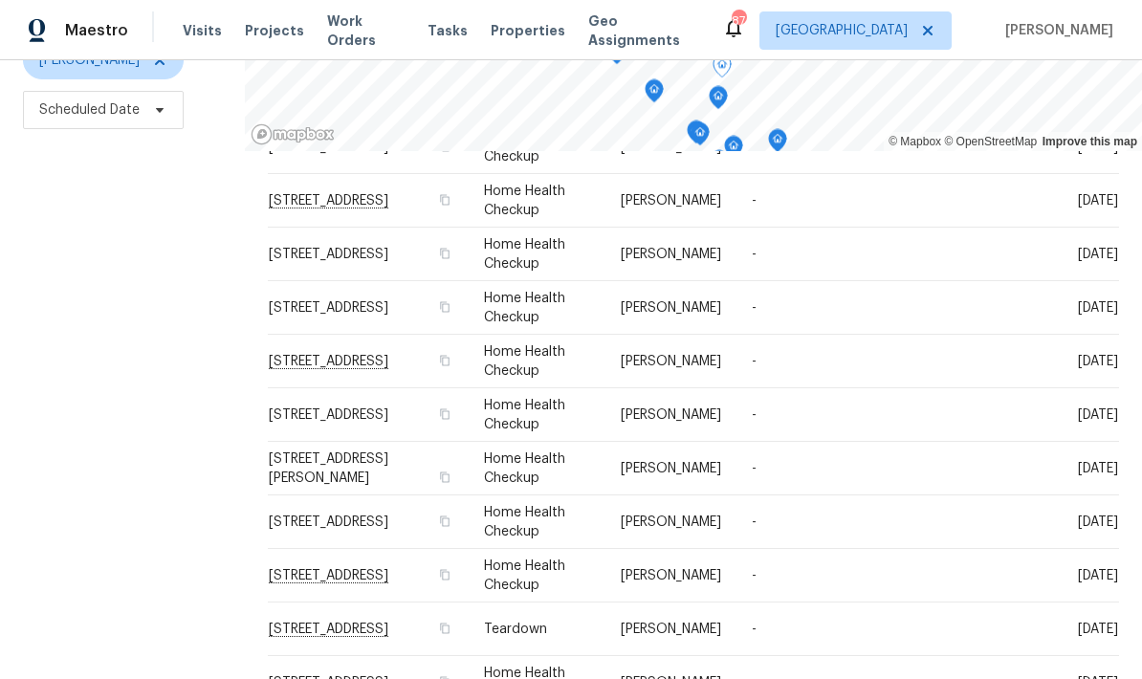
click at [0, 0] on icon at bounding box center [0, 0] width 0 height 0
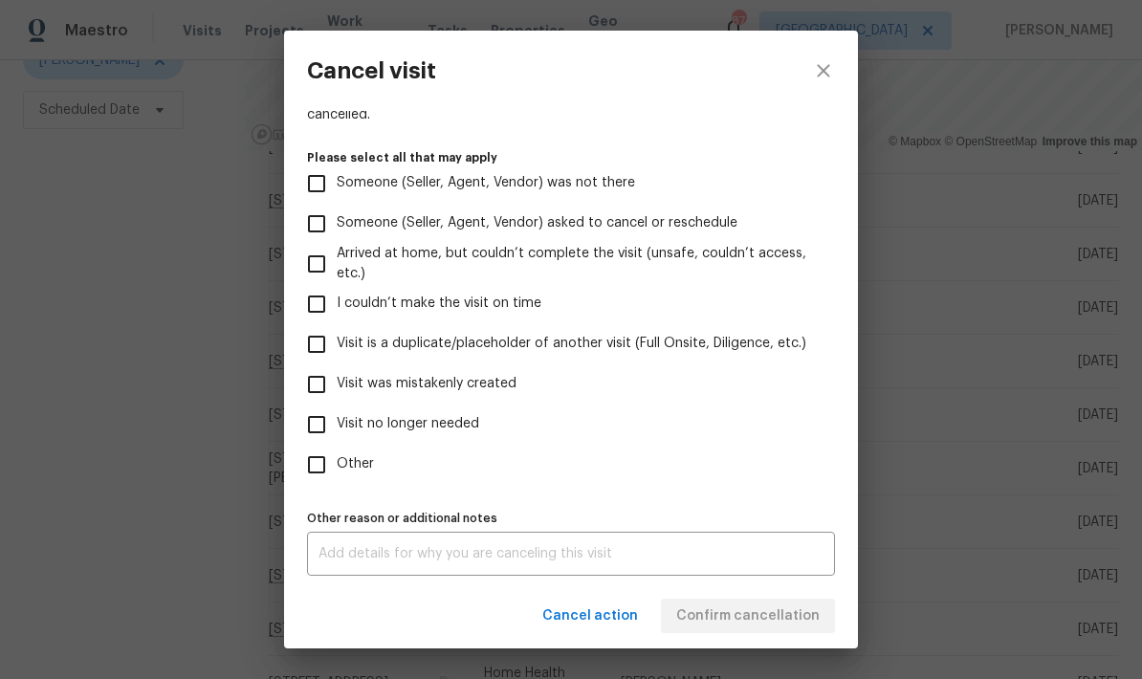
scroll to position [175, 0]
click at [316, 467] on input "Other" at bounding box center [316, 465] width 40 height 40
checkbox input "true"
click at [393, 553] on textarea at bounding box center [570, 553] width 505 height 13
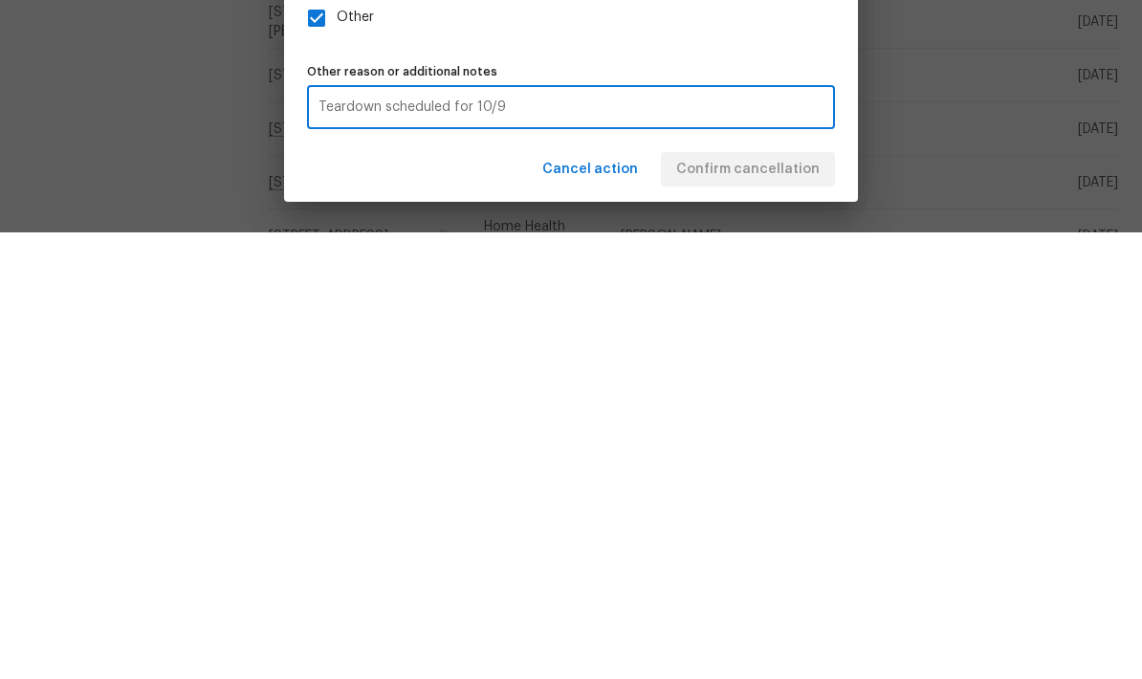
type textarea "Teardown scheduled for 10/9"
click at [790, 583] on div "Cancel action Confirm cancellation" at bounding box center [571, 616] width 574 height 66
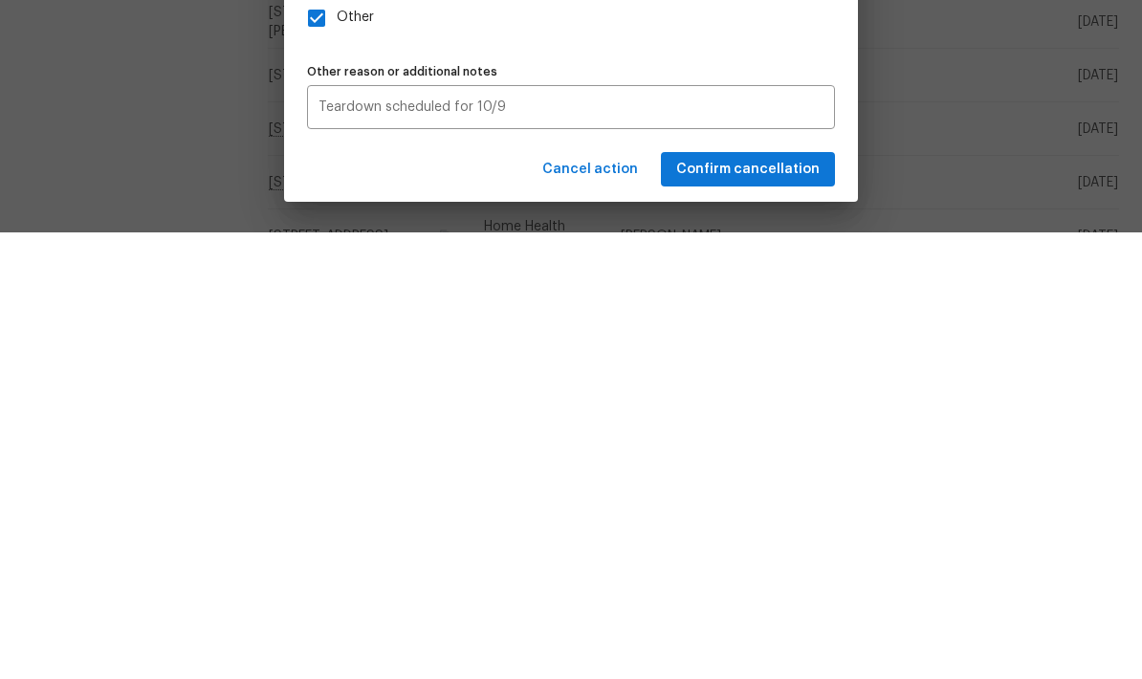
scroll to position [76, 0]
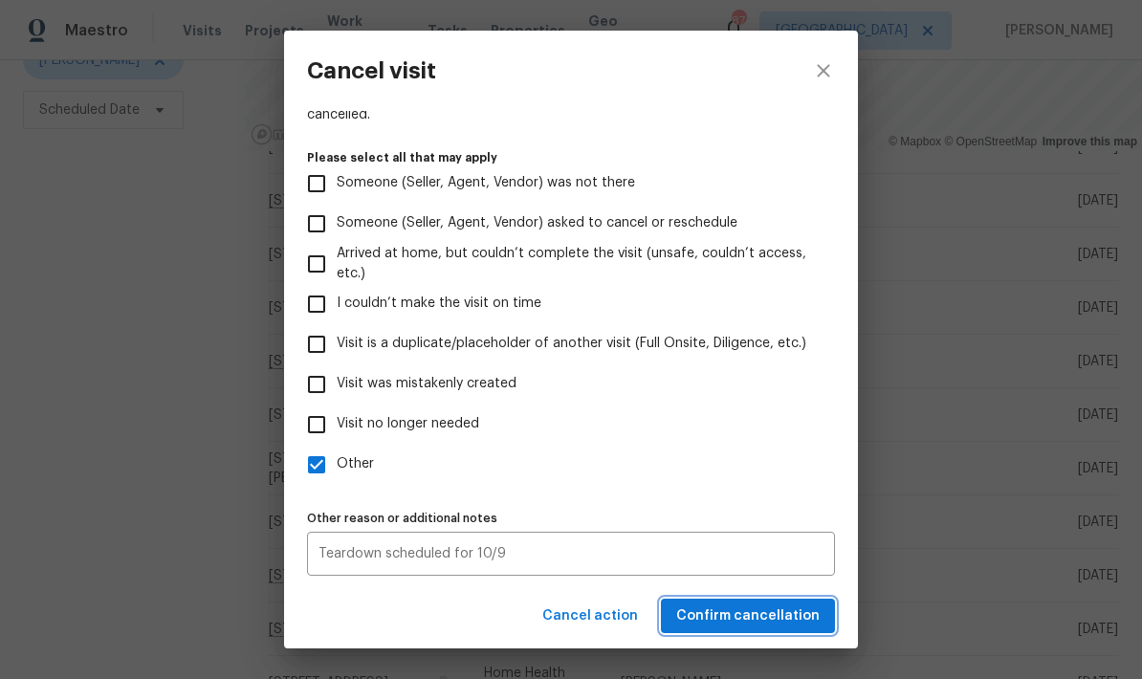
click at [808, 630] on button "Confirm cancellation" at bounding box center [748, 616] width 174 height 35
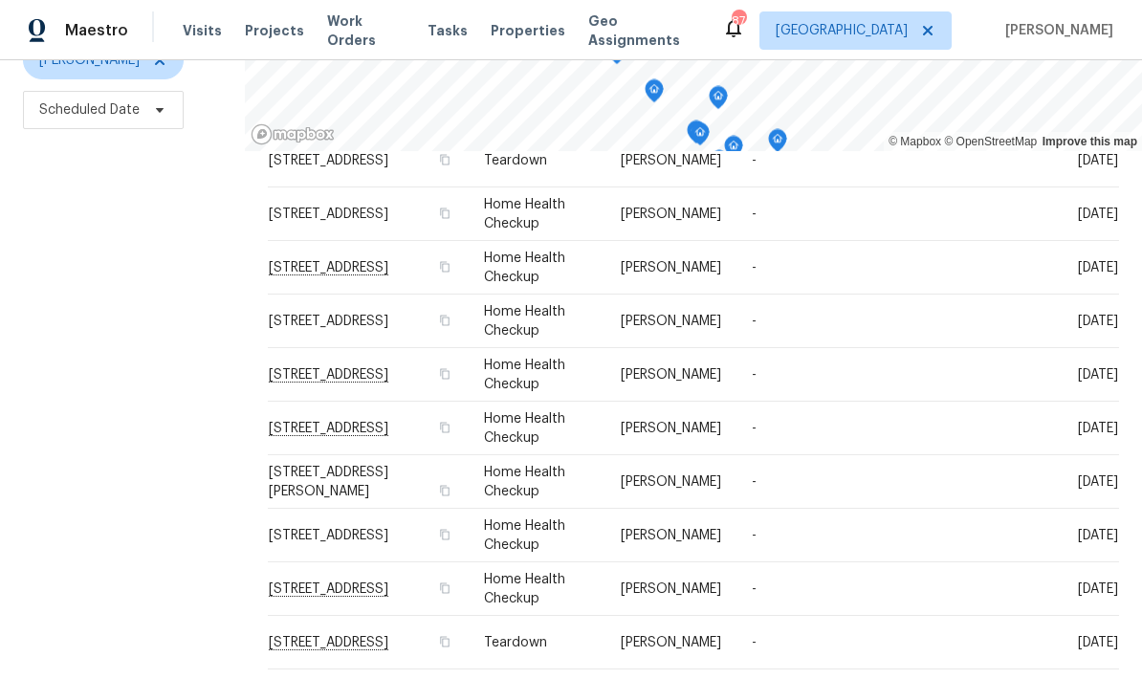
scroll to position [357, 0]
click at [0, 0] on icon at bounding box center [0, 0] width 0 height 0
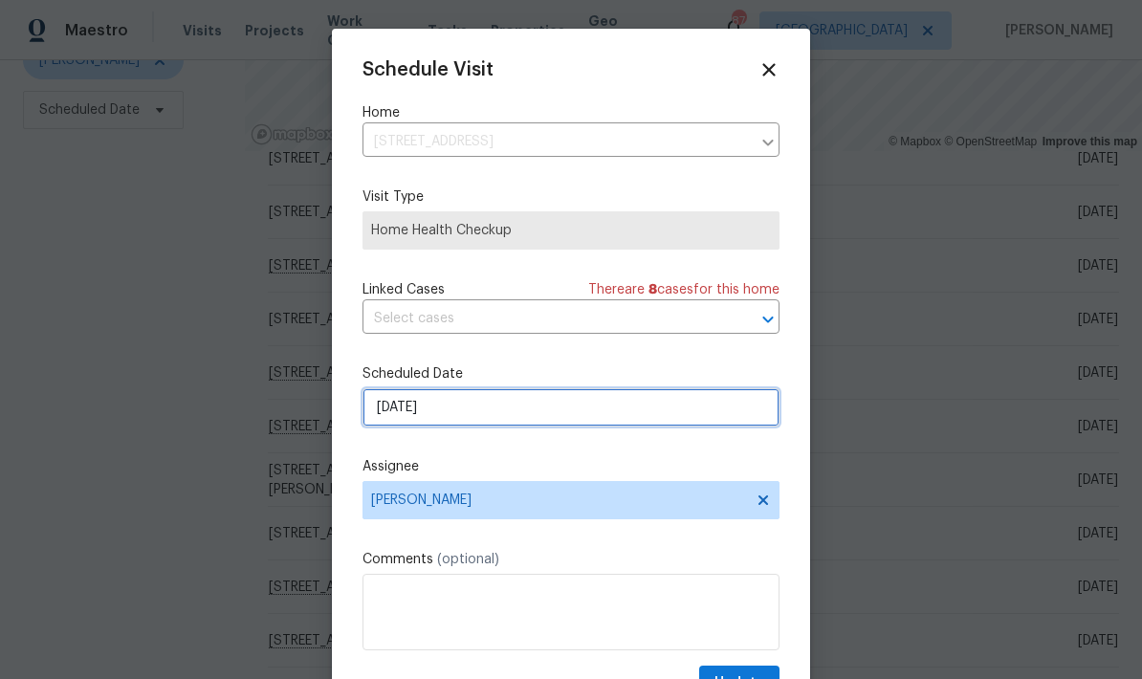
click at [530, 420] on input "10/18/2025" at bounding box center [570, 407] width 417 height 38
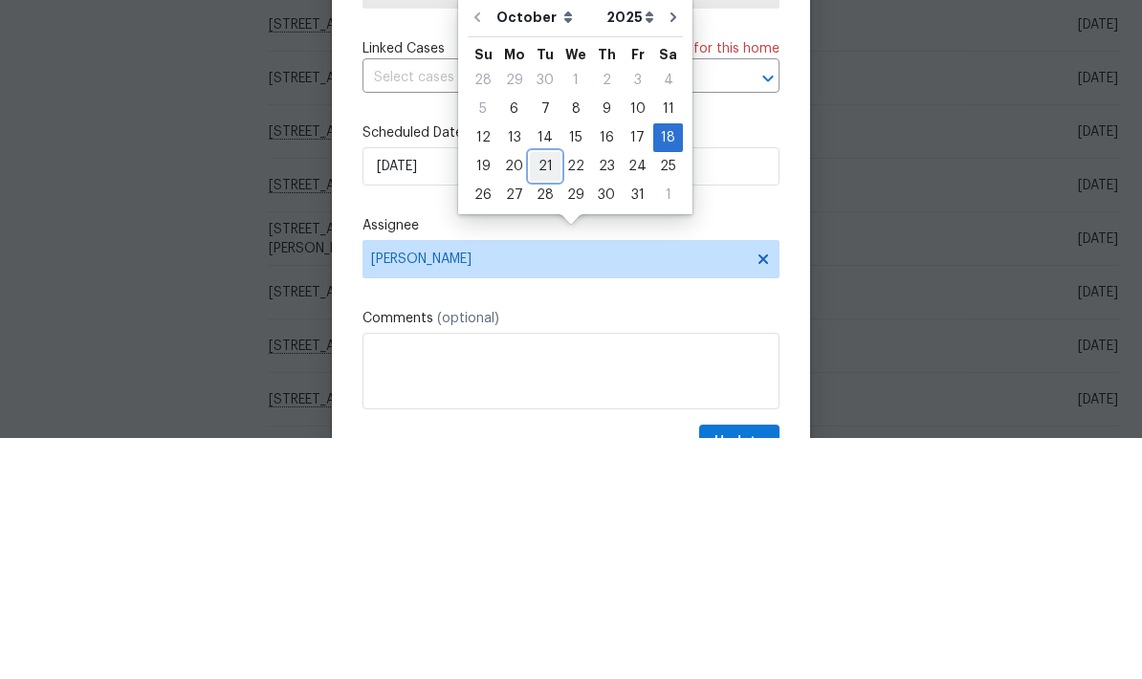
click at [546, 394] on div "21" at bounding box center [545, 407] width 31 height 27
type input "10/21/2025"
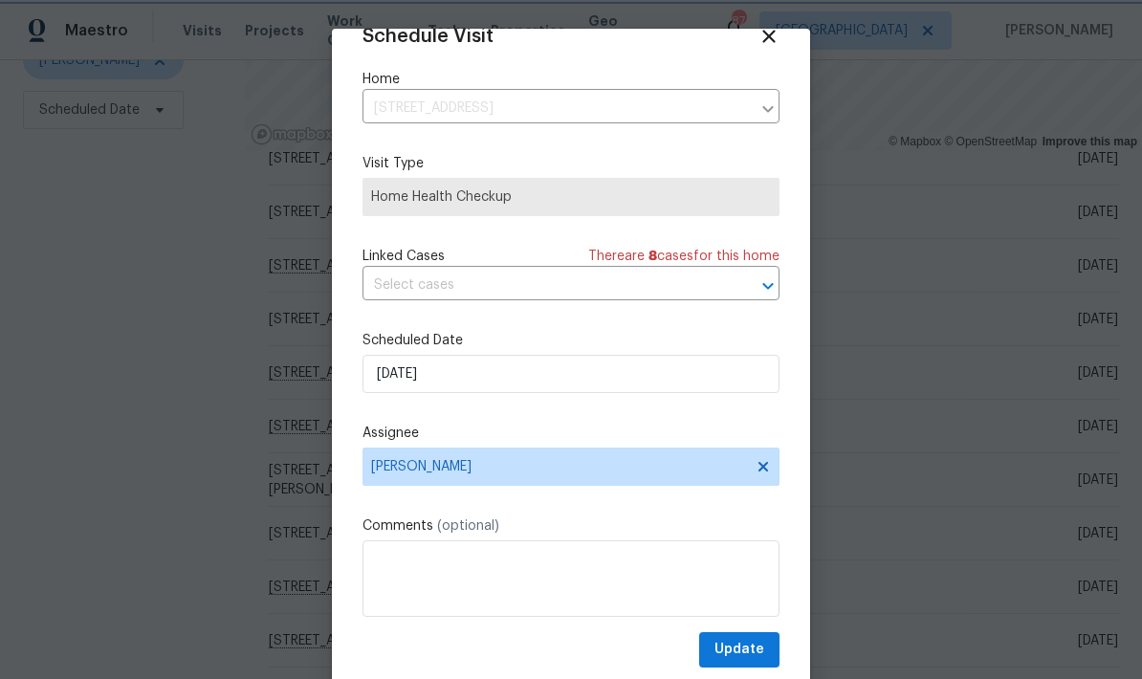
scroll to position [37, 0]
click at [764, 651] on button "Update" at bounding box center [739, 649] width 80 height 35
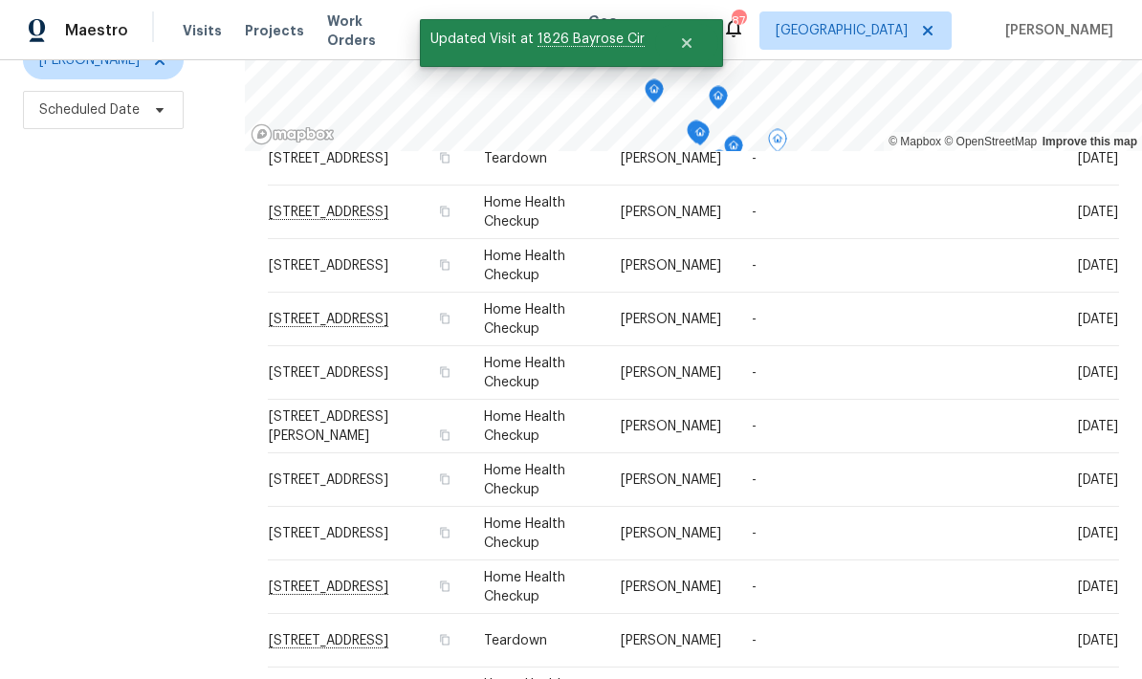
click at [0, 0] on icon at bounding box center [0, 0] width 0 height 0
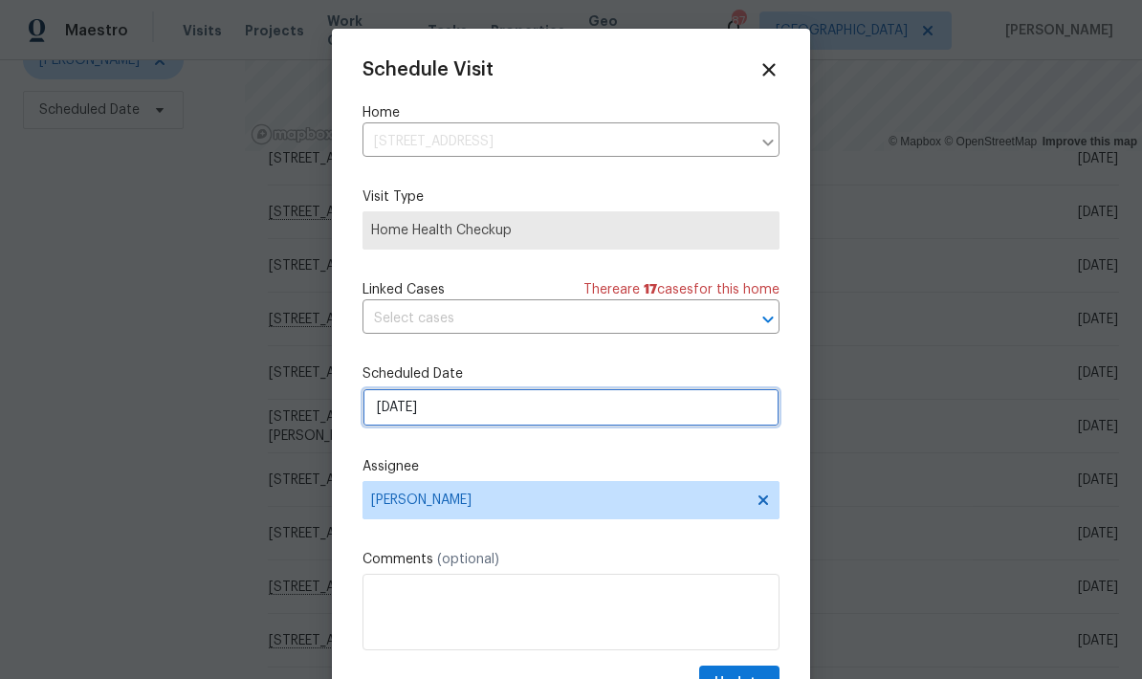
click at [546, 420] on input "10/18/2025" at bounding box center [570, 407] width 417 height 38
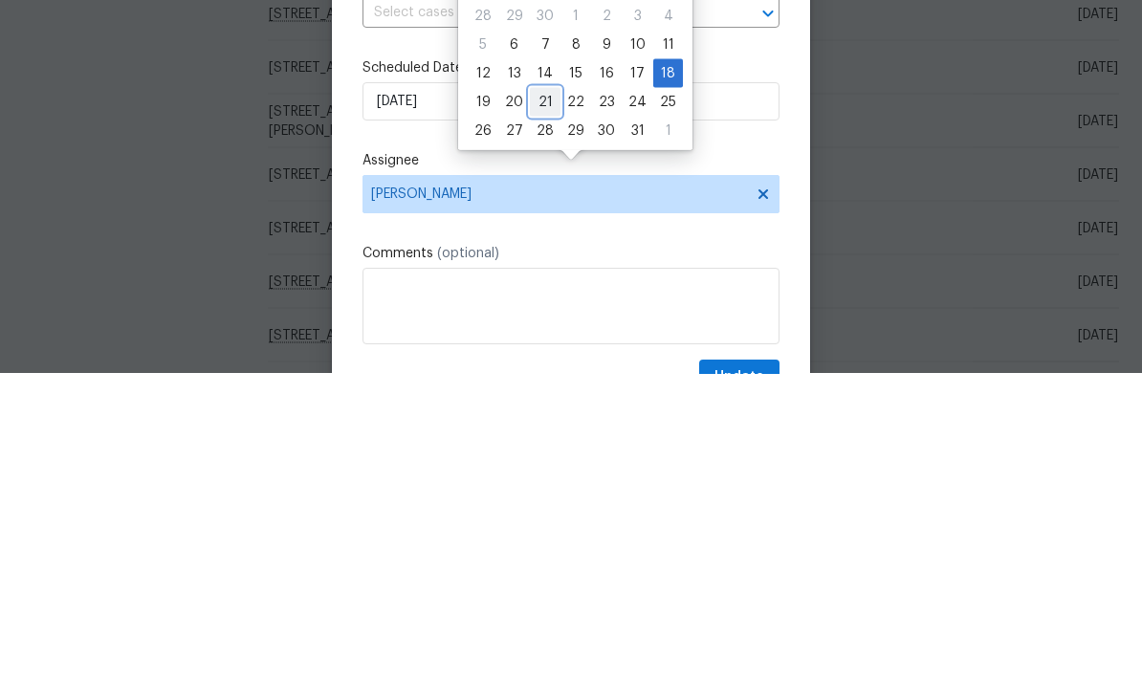
click at [545, 394] on div "21" at bounding box center [545, 407] width 31 height 27
type input "10/21/2025"
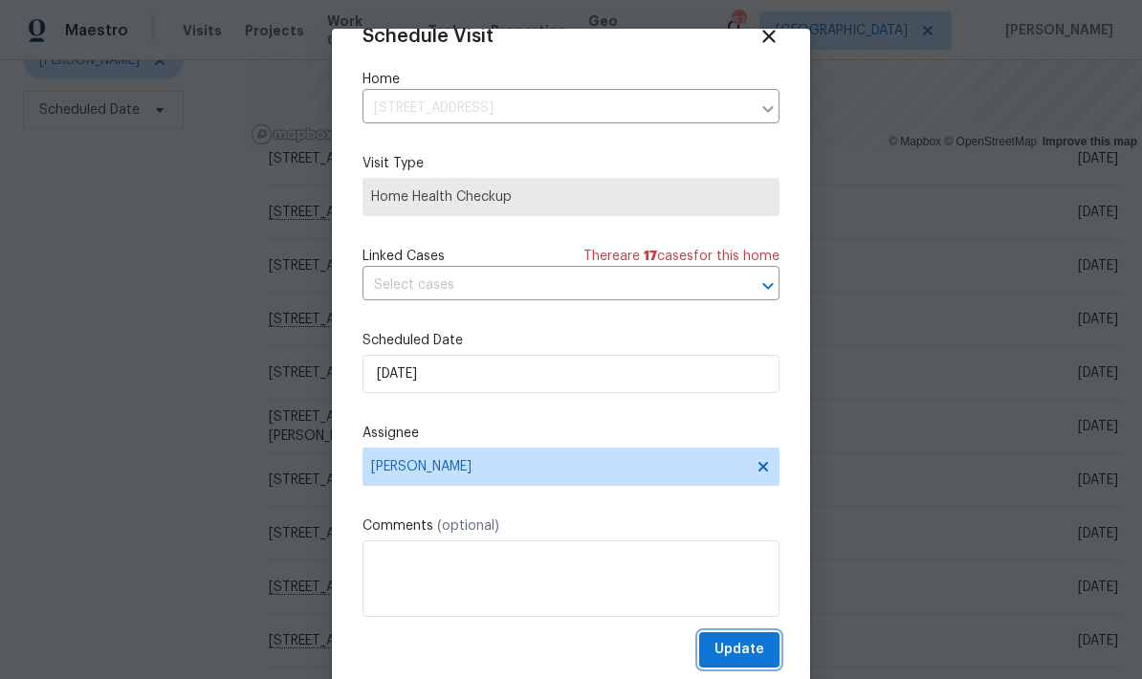
click at [757, 646] on span "Update" at bounding box center [739, 650] width 50 height 24
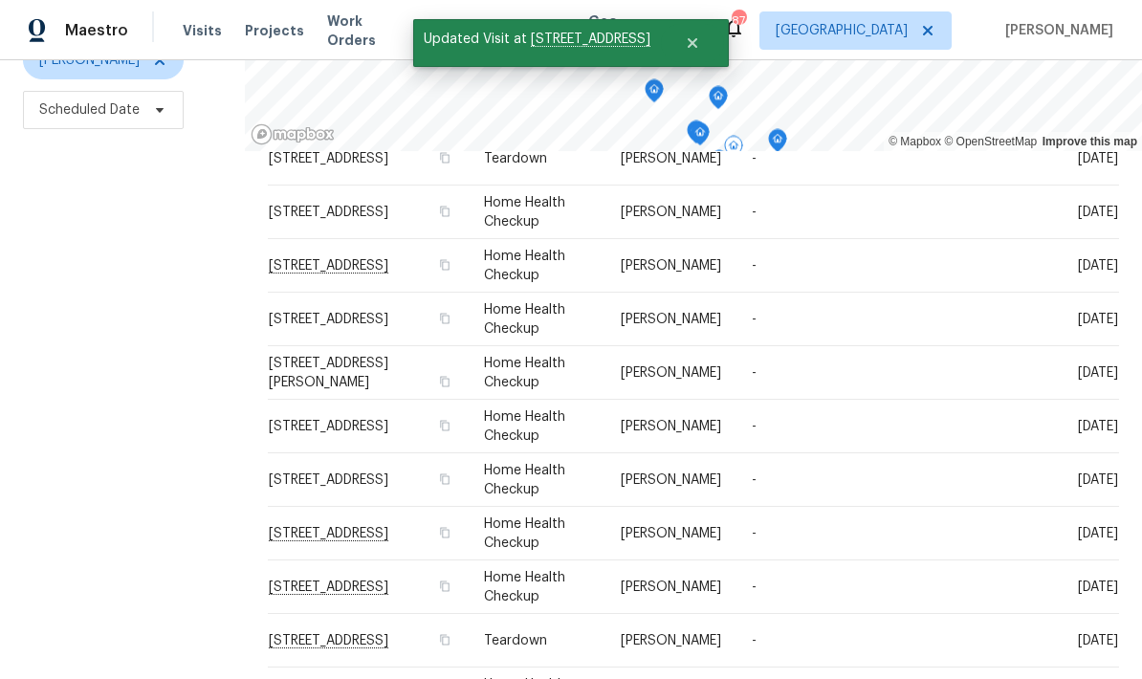
click at [0, 0] on icon at bounding box center [0, 0] width 0 height 0
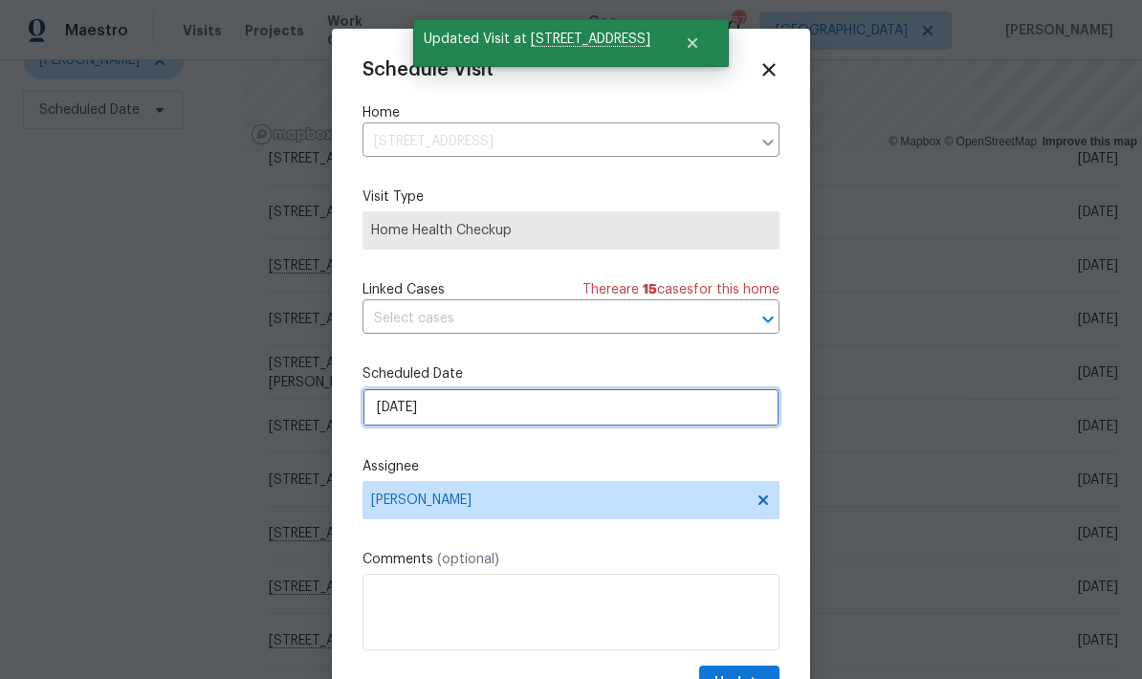
click at [552, 412] on input "10/19/2025" at bounding box center [570, 407] width 417 height 38
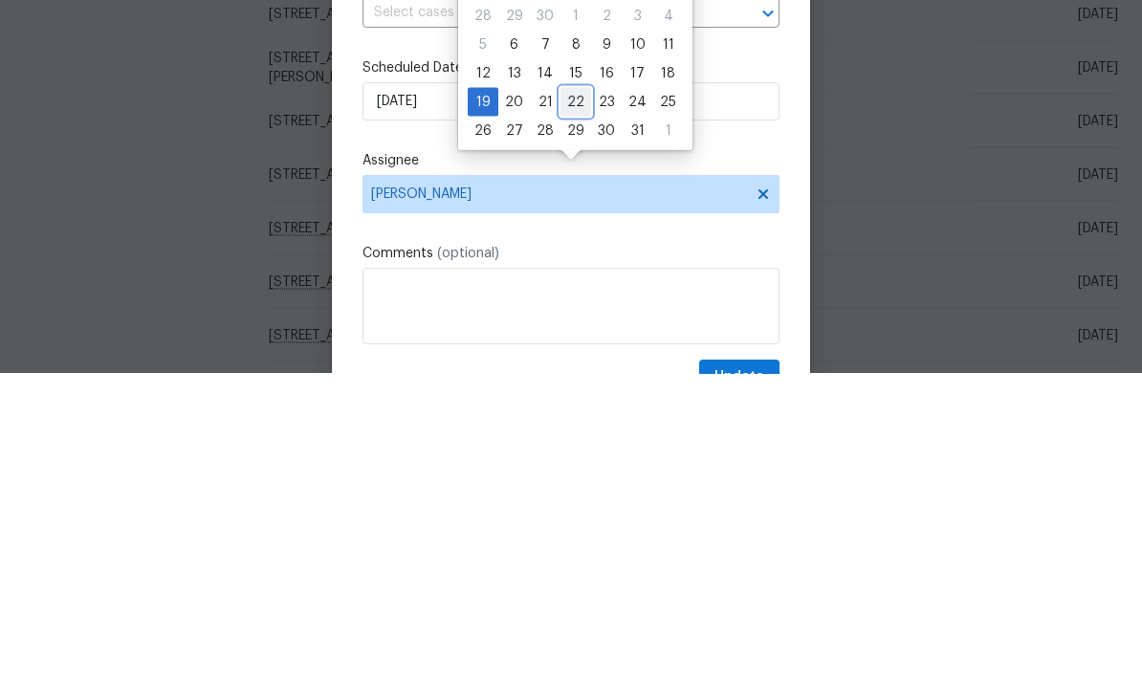
click at [571, 394] on div "22" at bounding box center [575, 407] width 31 height 27
type input "10/22/2025"
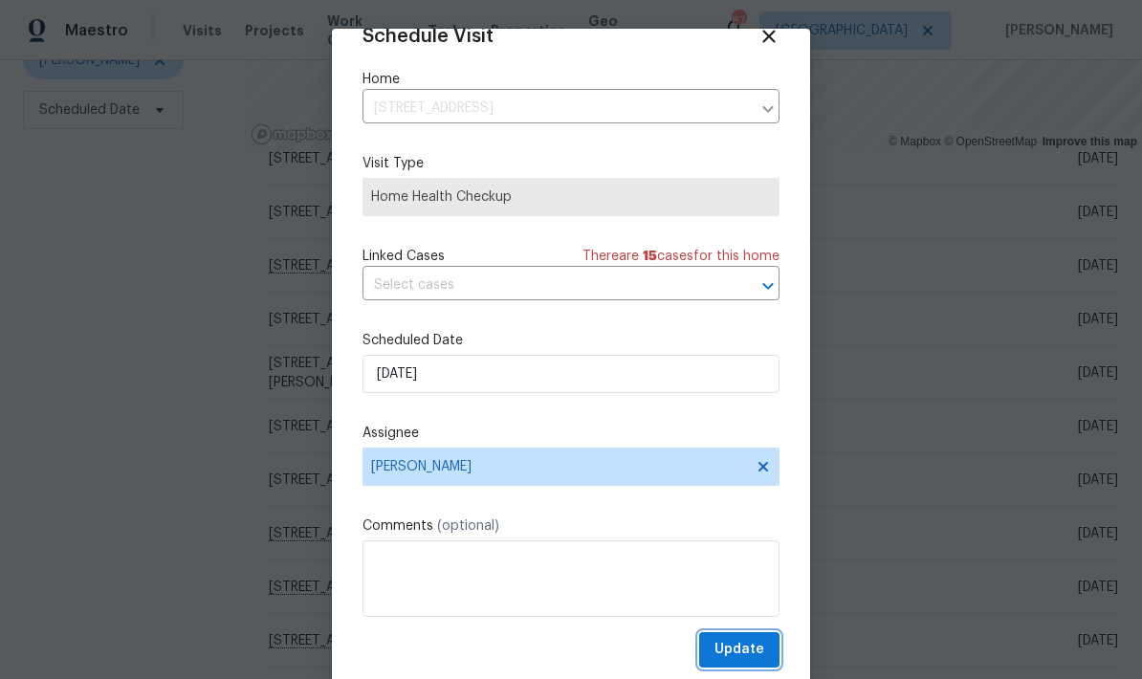
click at [766, 649] on button "Update" at bounding box center [739, 649] width 80 height 35
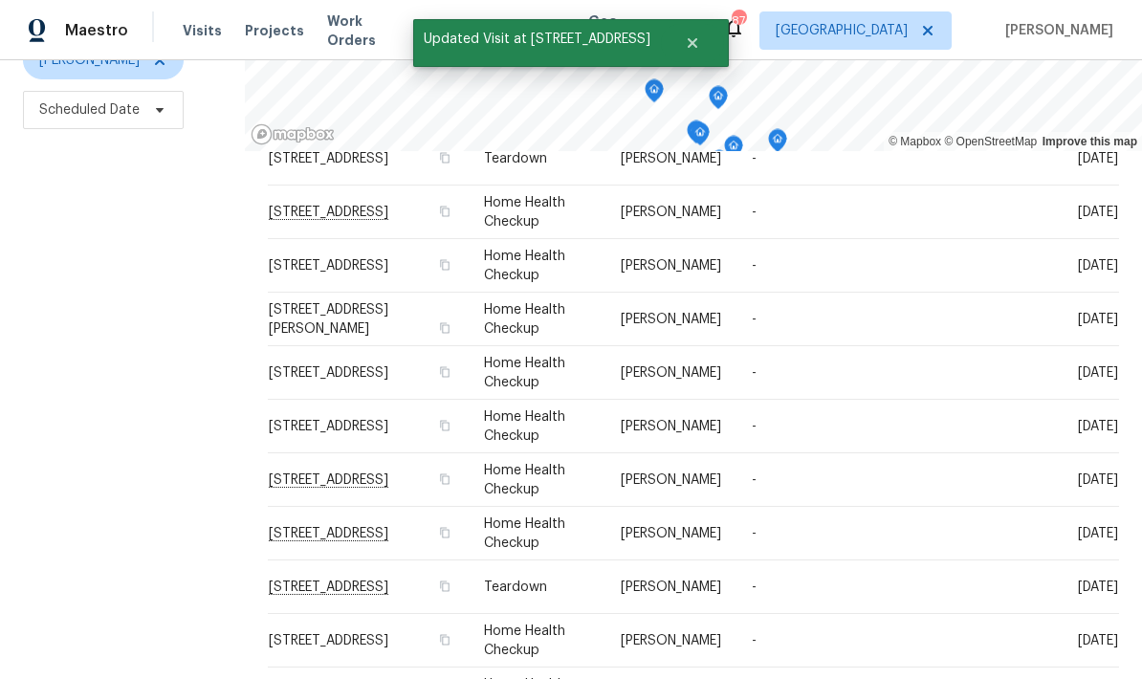
click at [0, 0] on icon at bounding box center [0, 0] width 0 height 0
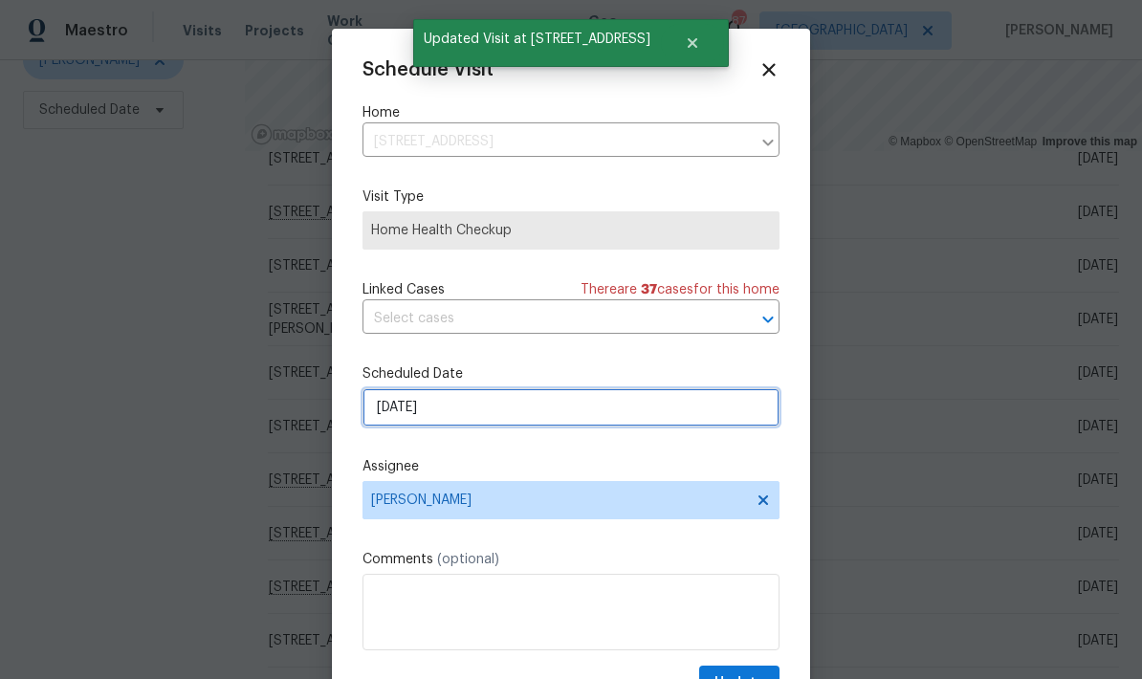
click at [591, 421] on input "10/19/2025" at bounding box center [570, 407] width 417 height 38
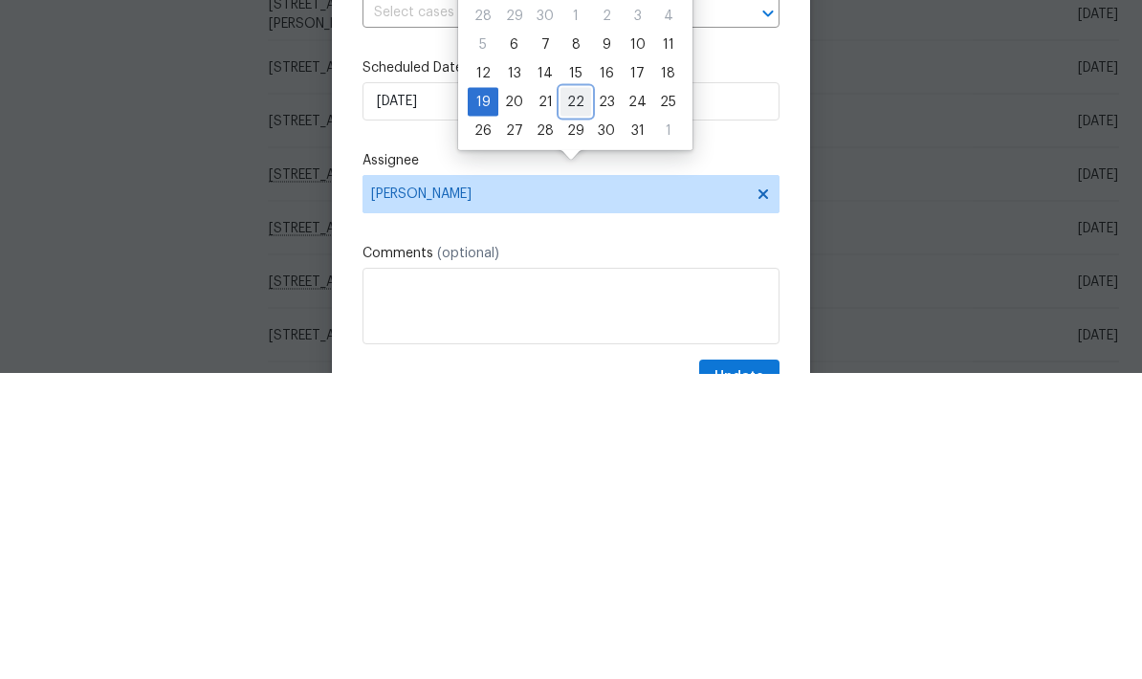
click at [574, 394] on div "22" at bounding box center [575, 407] width 31 height 27
type input "10/22/2025"
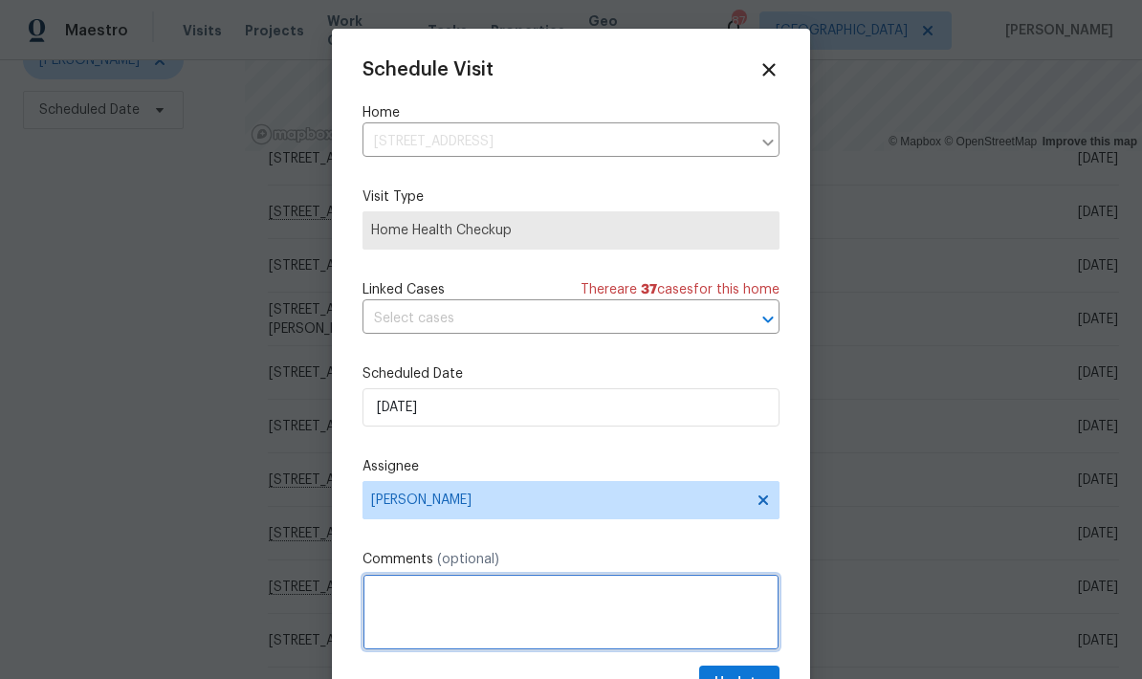
click at [770, 650] on textarea at bounding box center [570, 612] width 417 height 76
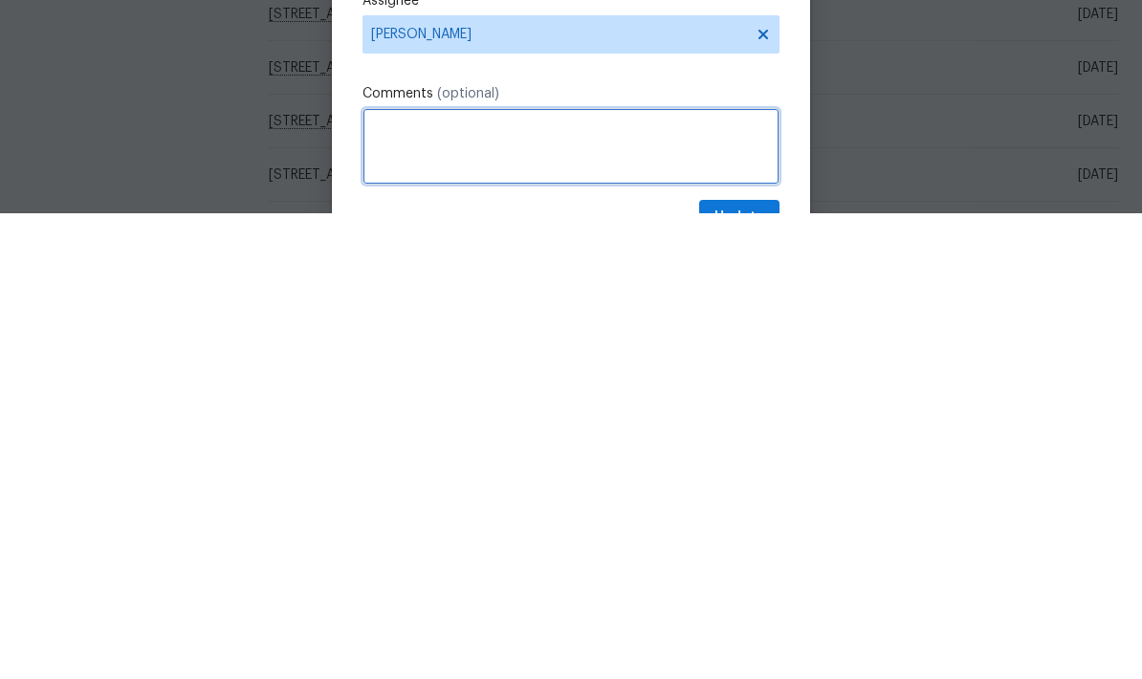
scroll to position [31, 0]
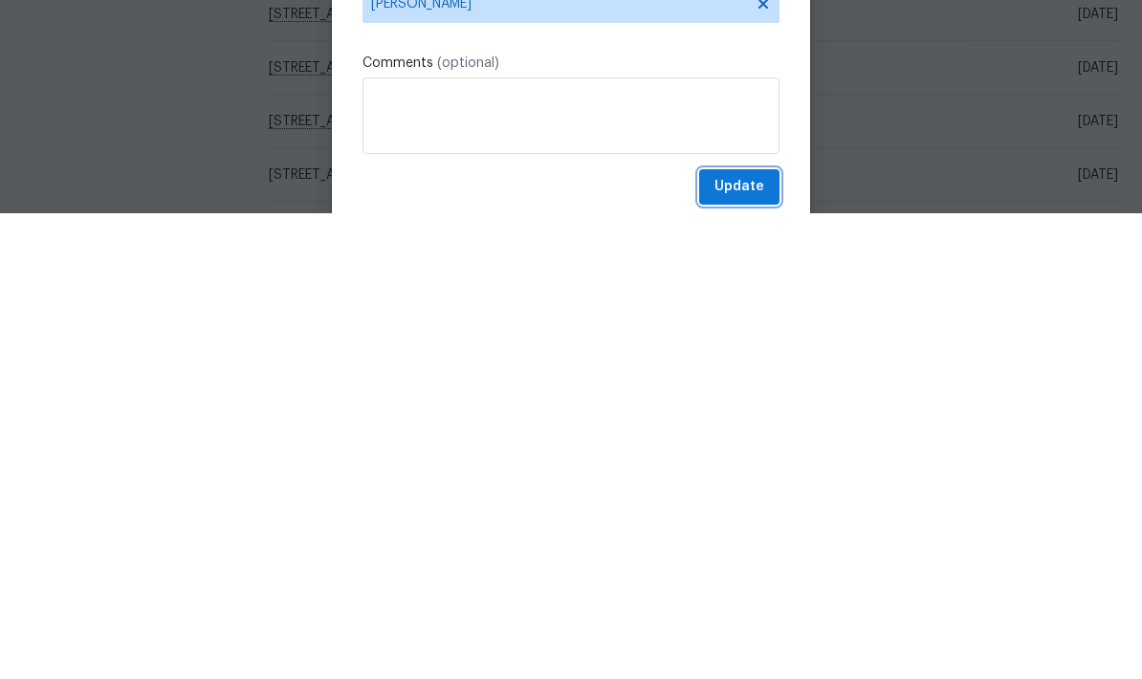
click at [754, 641] on span "Update" at bounding box center [739, 653] width 50 height 24
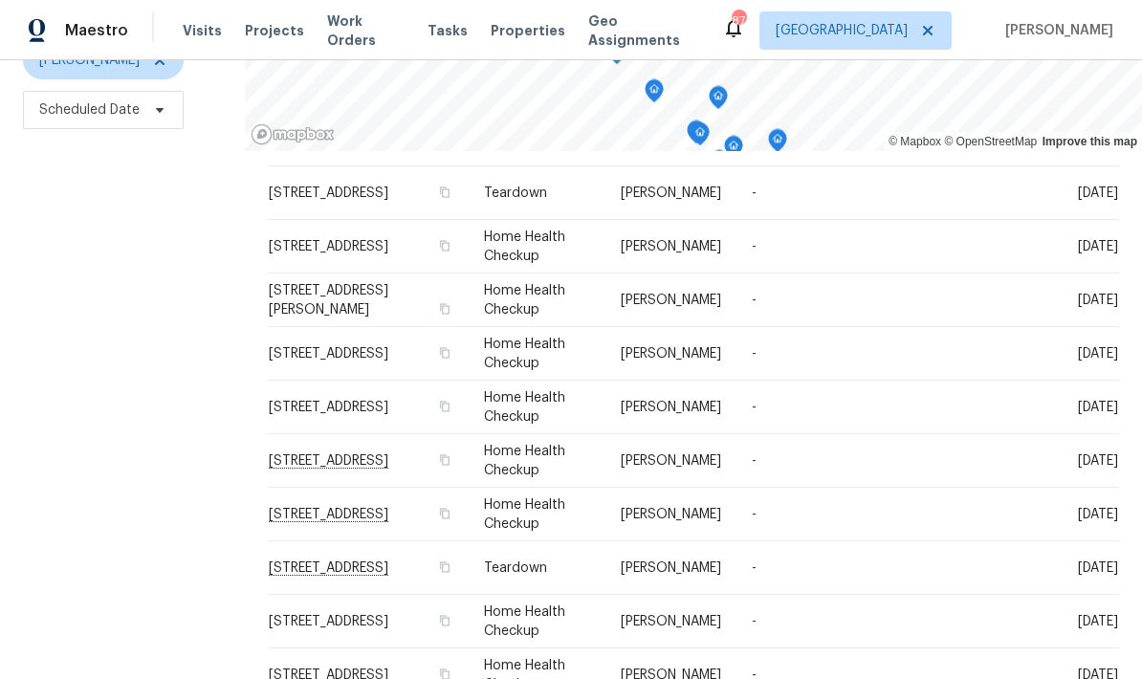
scroll to position [302, 0]
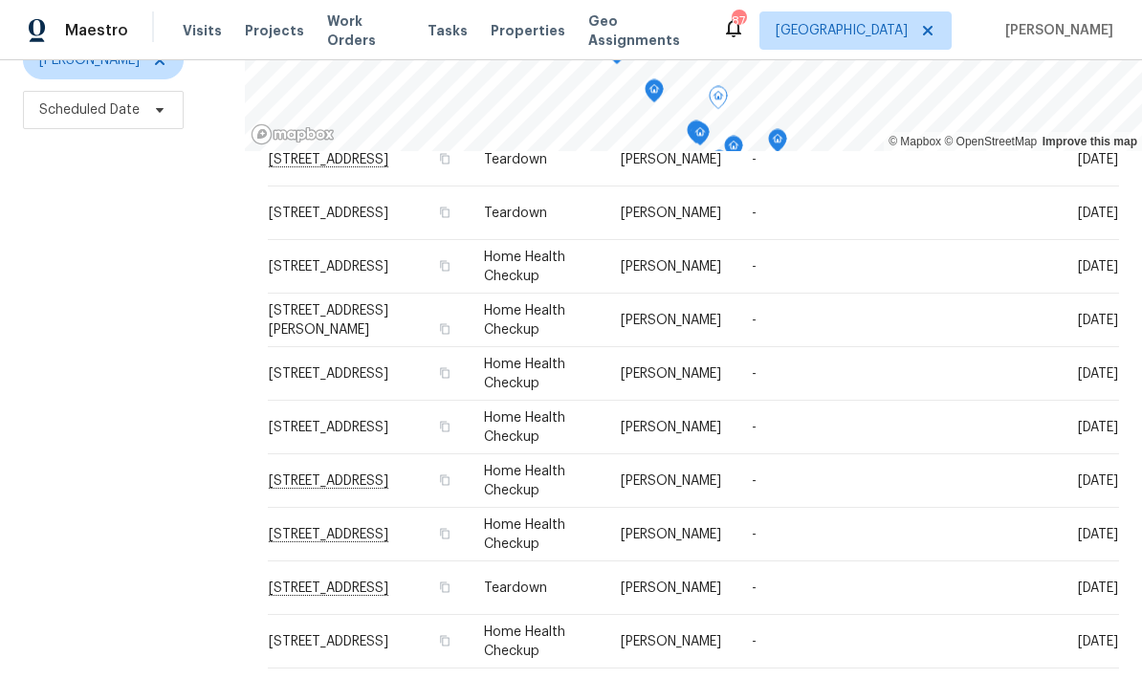
click at [0, 0] on icon at bounding box center [0, 0] width 0 height 0
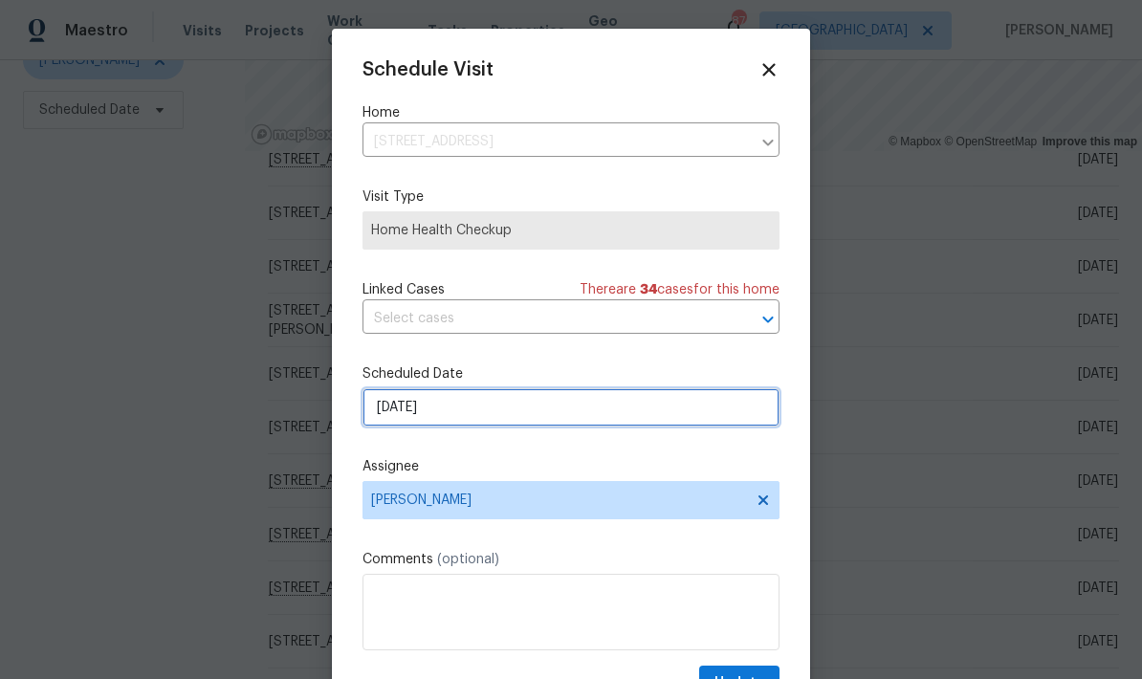
click at [578, 413] on input "10/20/2025" at bounding box center [570, 407] width 417 height 38
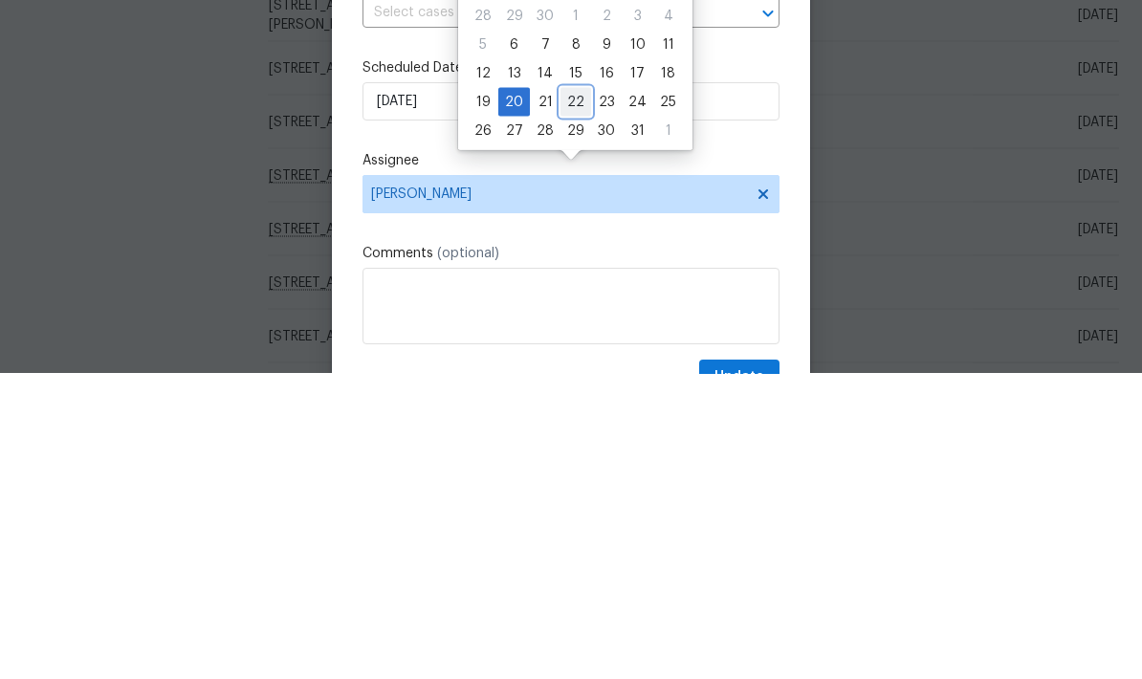
click at [573, 394] on div "22" at bounding box center [575, 407] width 31 height 27
type input "10/22/2025"
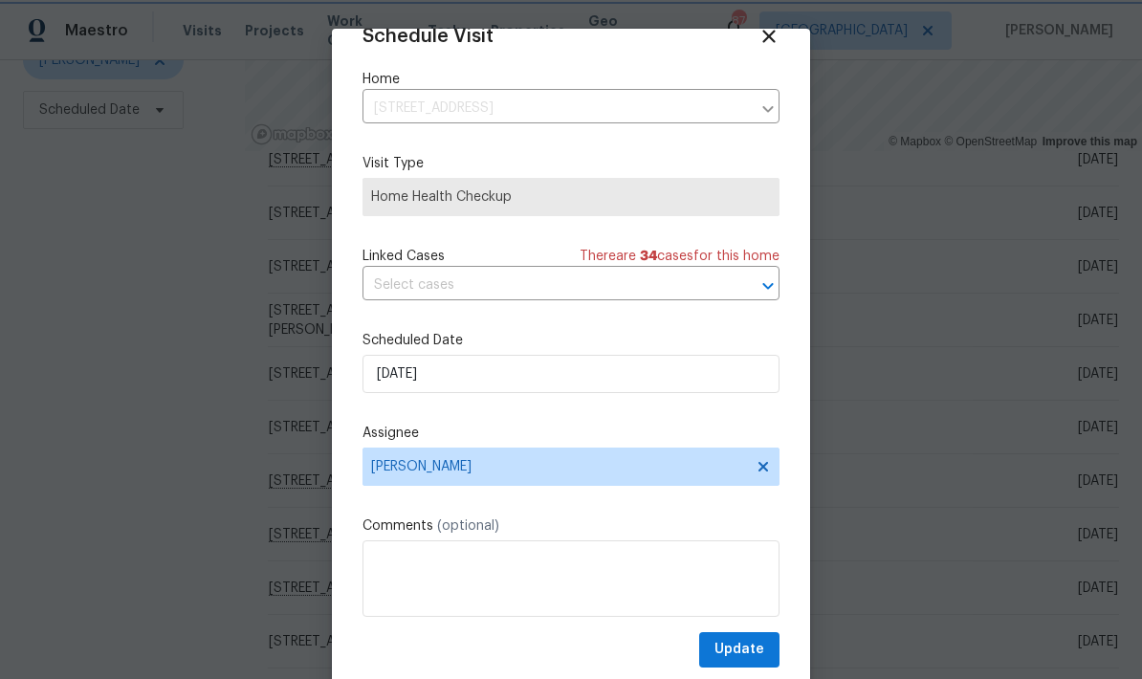
scroll to position [37, 0]
click at [764, 649] on button "Update" at bounding box center [739, 649] width 80 height 35
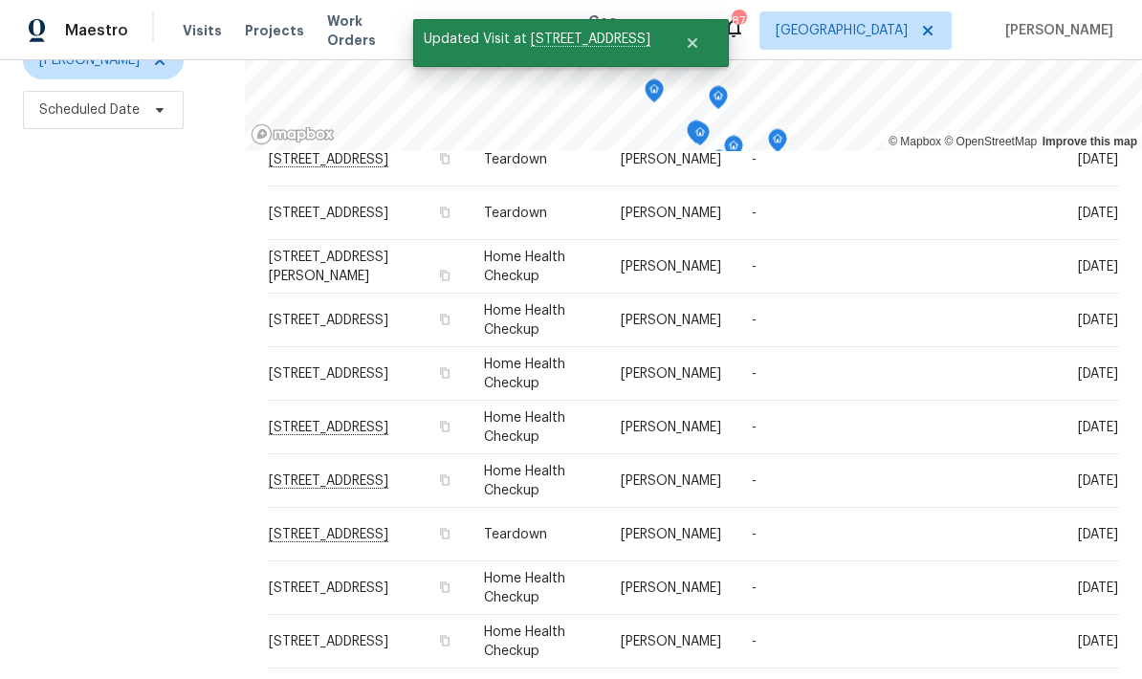
click at [0, 0] on icon at bounding box center [0, 0] width 0 height 0
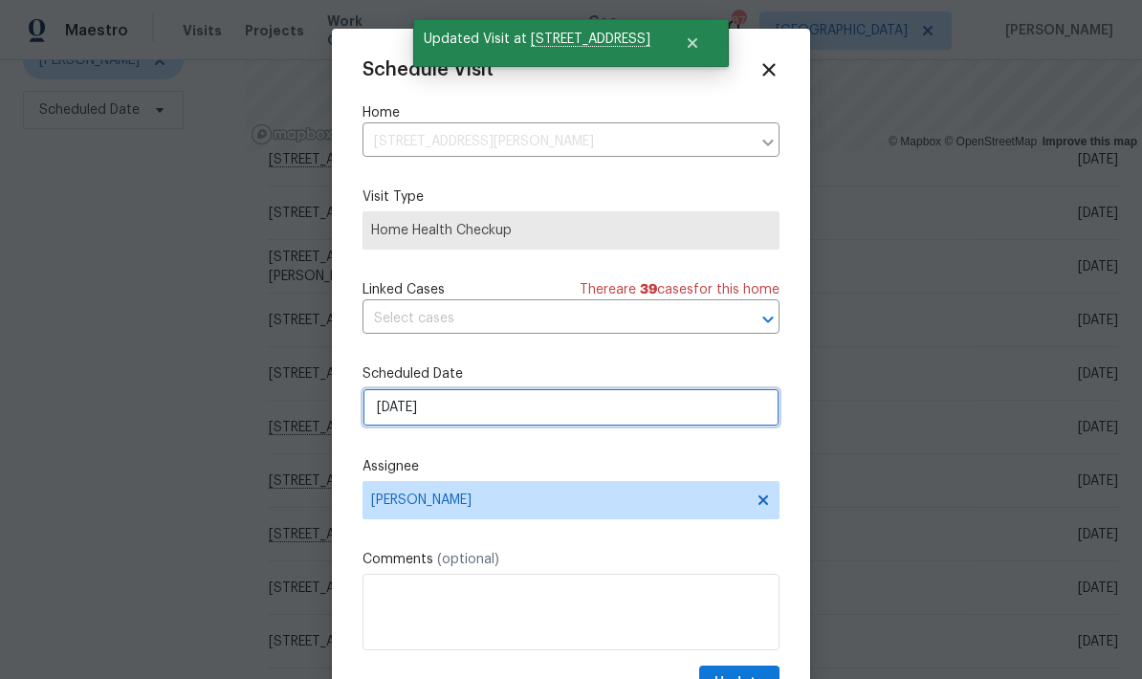
click at [546, 422] on input "10/20/2025" at bounding box center [570, 407] width 417 height 38
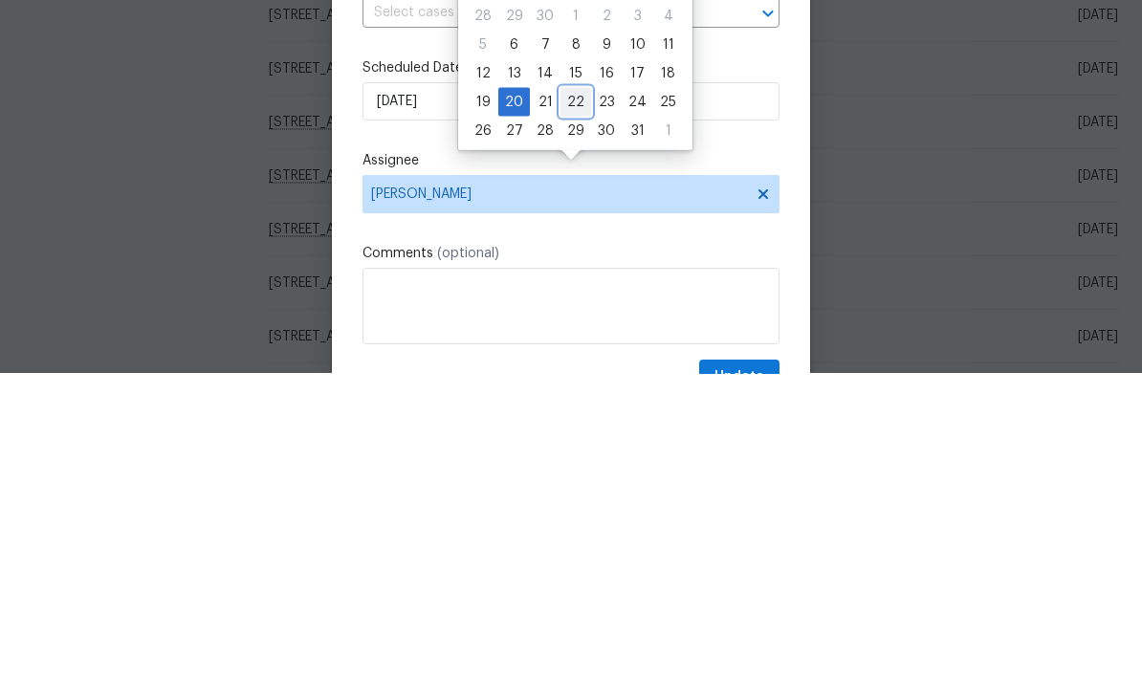
click at [581, 394] on div "22" at bounding box center [575, 407] width 31 height 27
type input "10/22/2025"
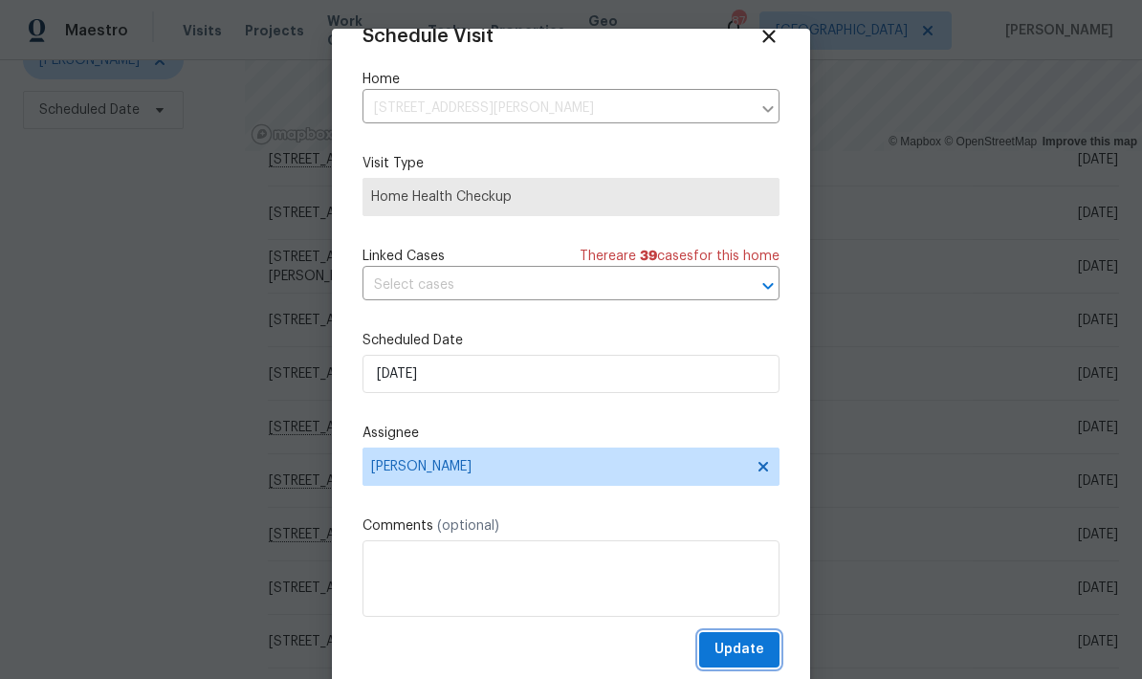
click at [764, 649] on button "Update" at bounding box center [739, 649] width 80 height 35
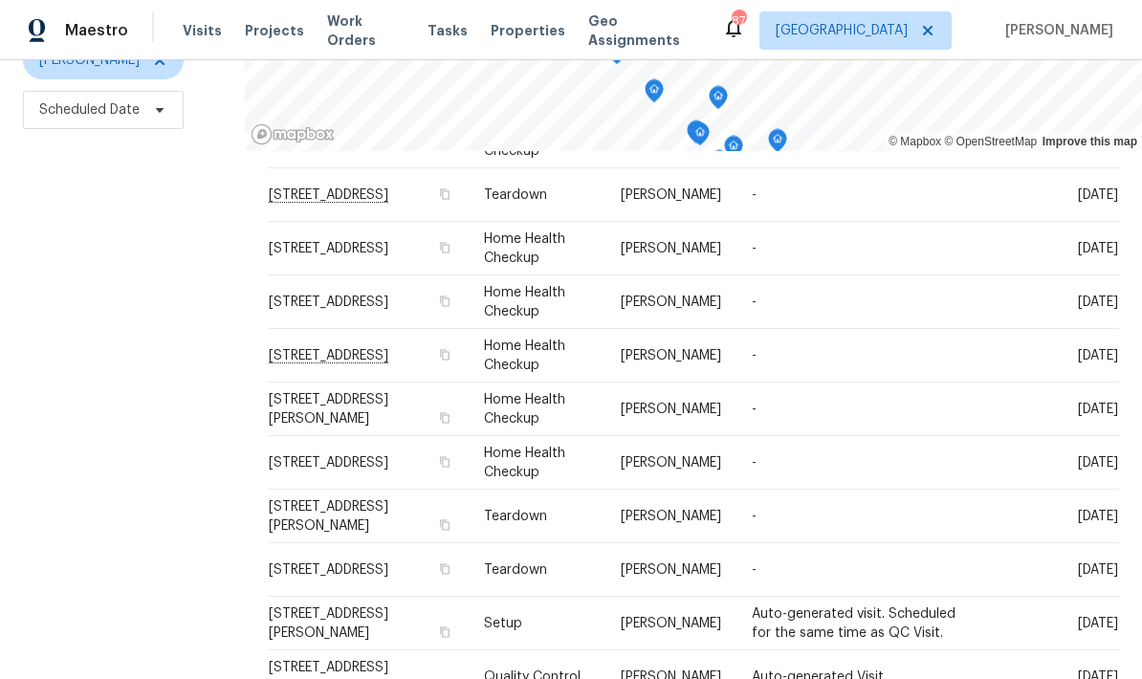
scroll to position [587, 0]
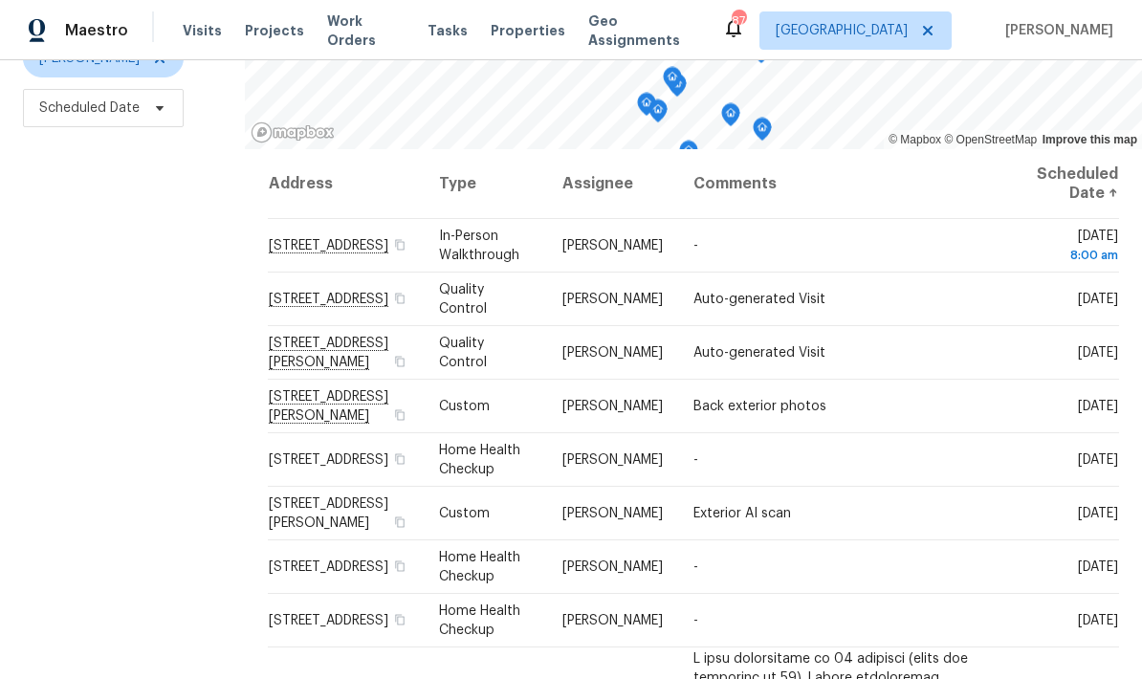
scroll to position [253, 0]
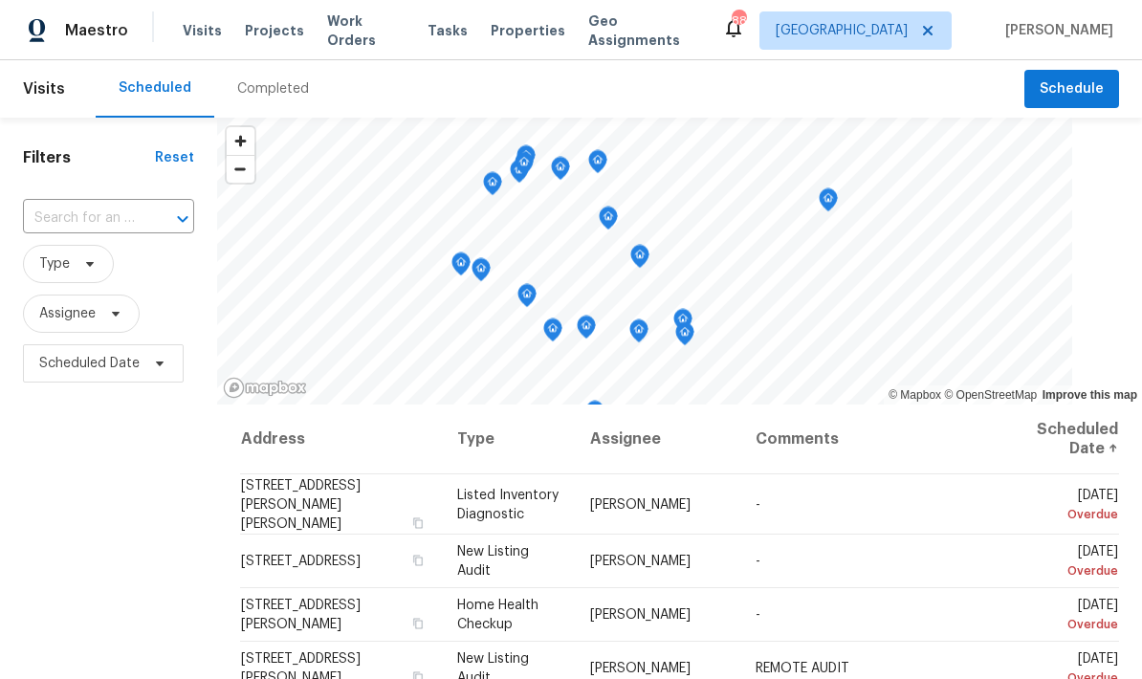
click at [136, 217] on input "text" at bounding box center [82, 219] width 118 height 30
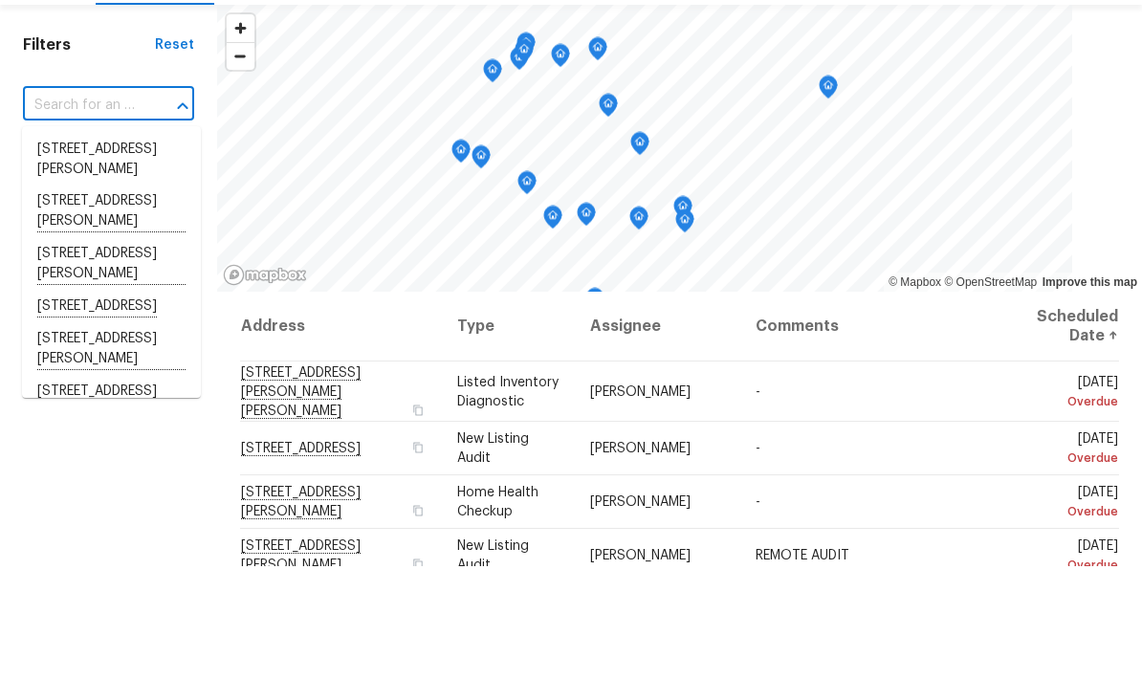
click at [113, 204] on input "text" at bounding box center [82, 219] width 118 height 30
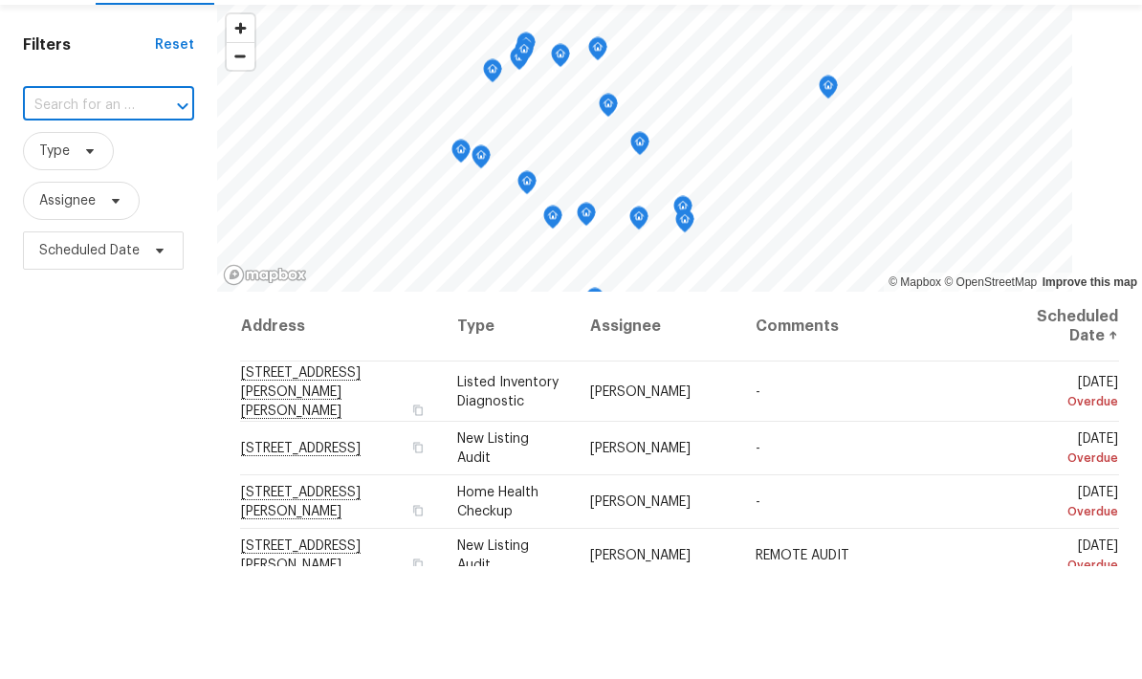
paste input "[STREET_ADDRESS]"
type input "[STREET_ADDRESS]"
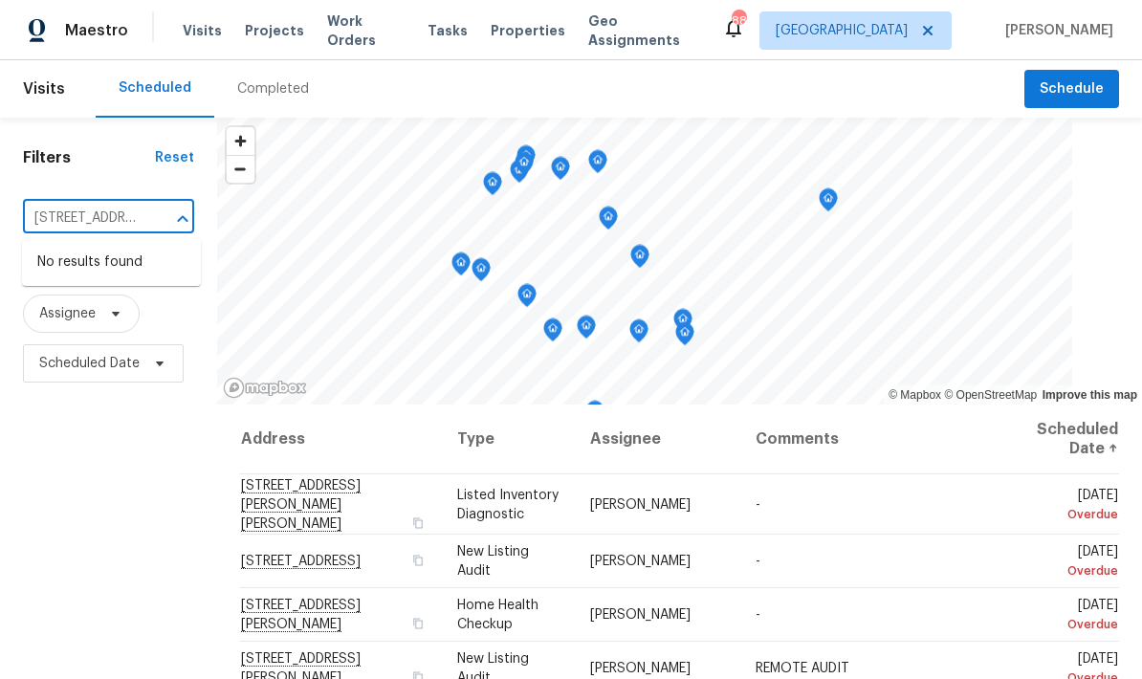
click at [268, 38] on span "Projects" at bounding box center [274, 30] width 59 height 19
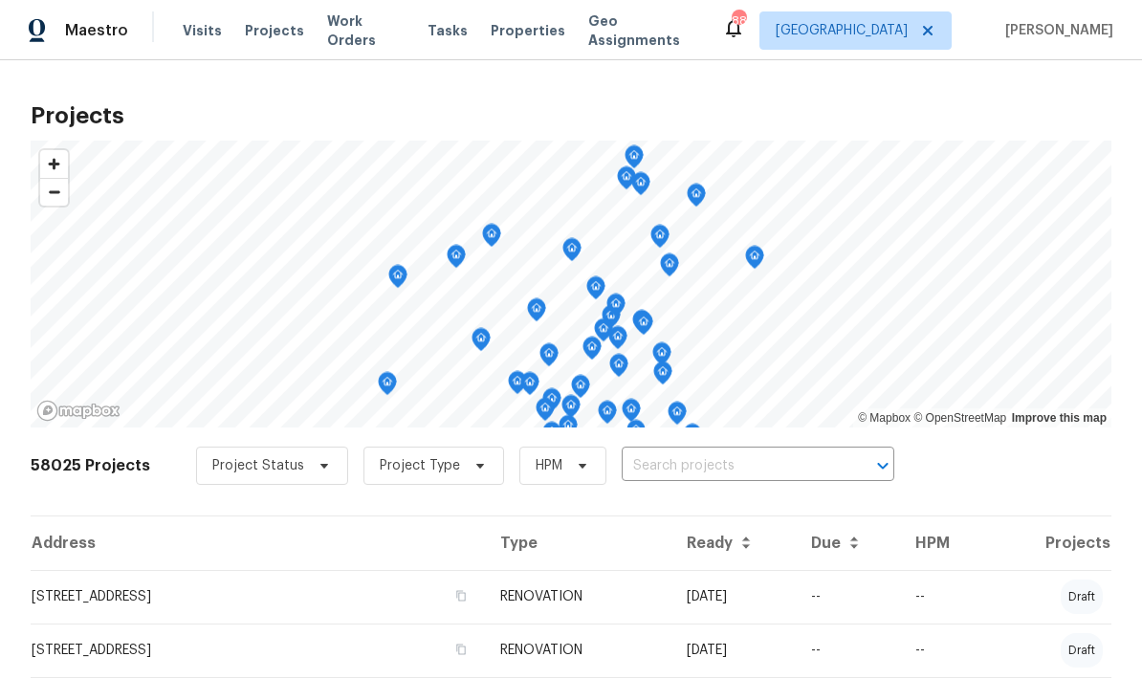
click at [197, 31] on span "Visits" at bounding box center [202, 30] width 39 height 19
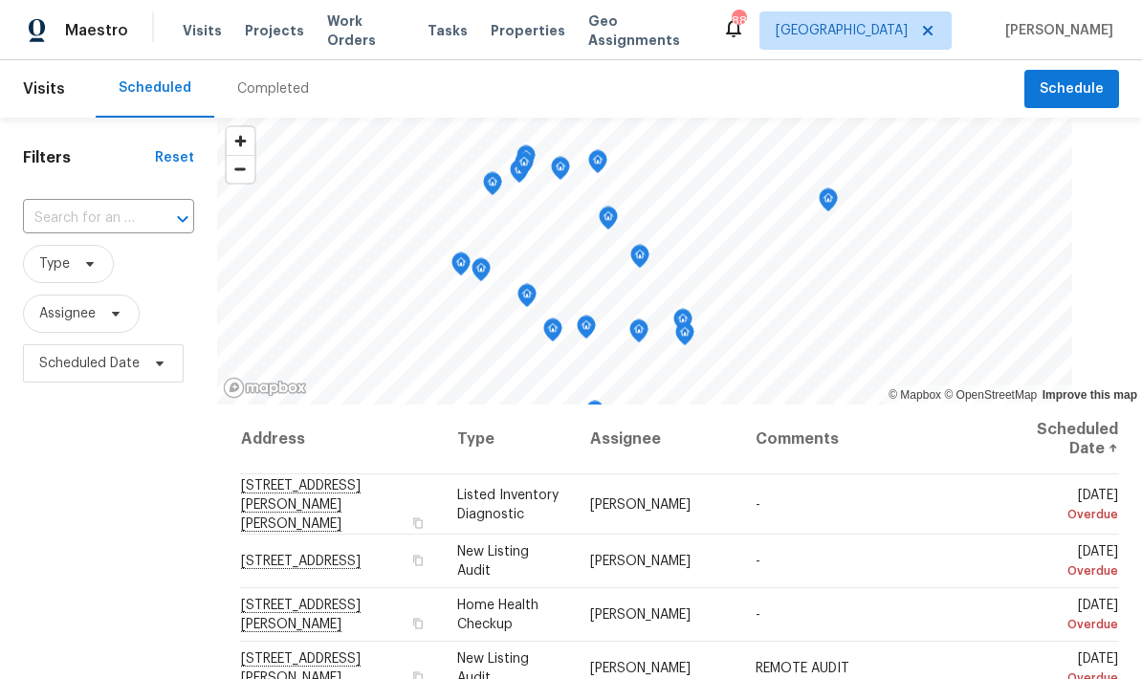
click at [109, 227] on input "text" at bounding box center [82, 219] width 118 height 30
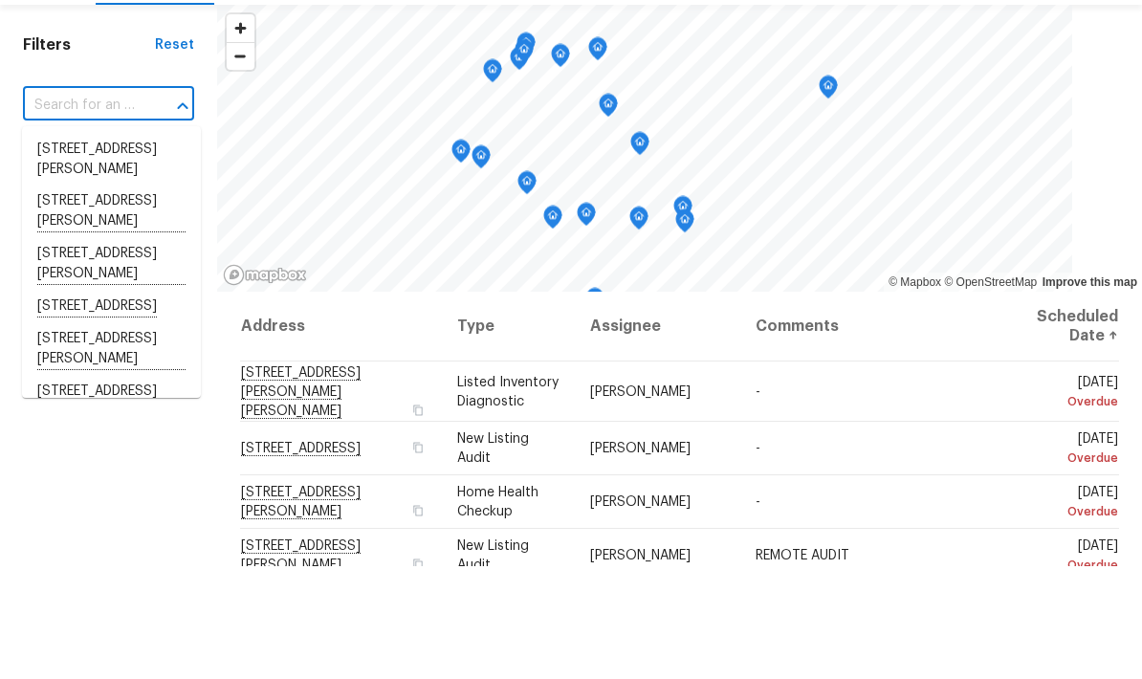
click at [123, 204] on input "text" at bounding box center [82, 219] width 118 height 30
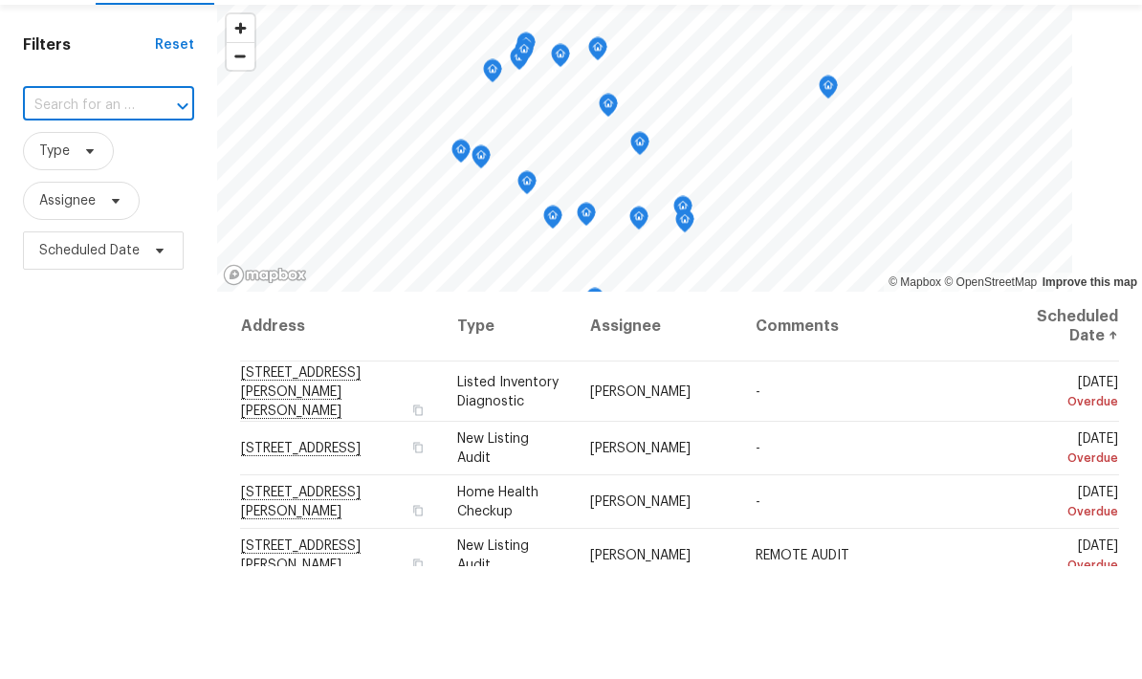
paste input "[STREET_ADDRESS]"
type input "[STREET_ADDRESS]"
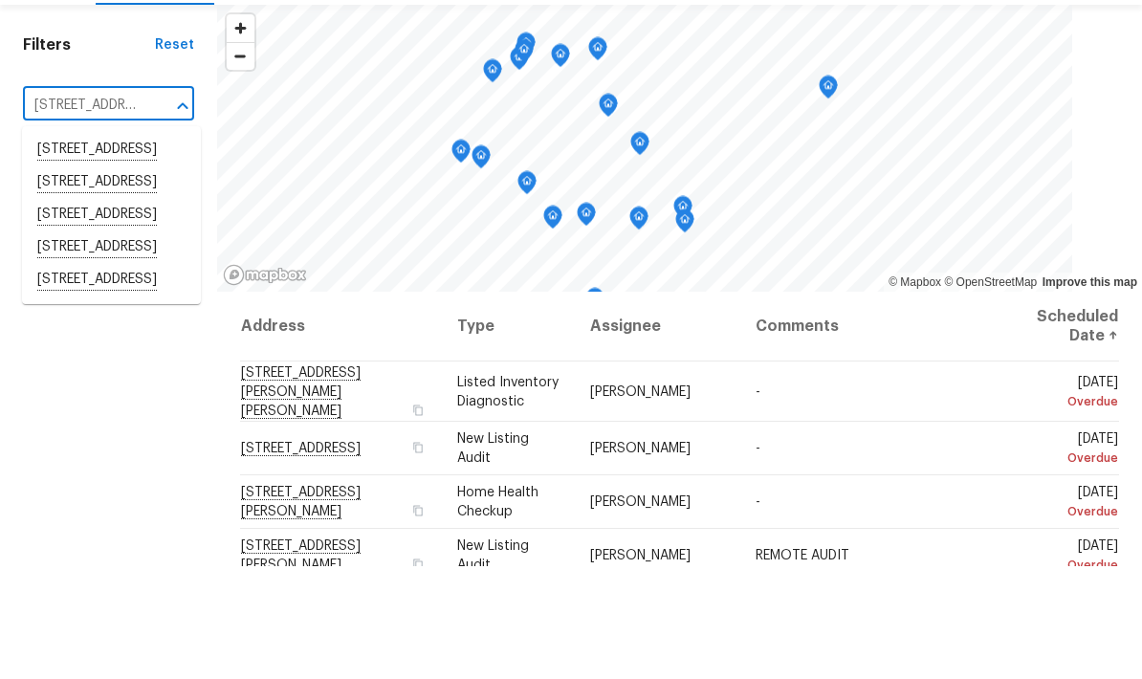
click at [121, 247] on li "[STREET_ADDRESS]" at bounding box center [111, 263] width 179 height 33
